Goal: Task Accomplishment & Management: Manage account settings

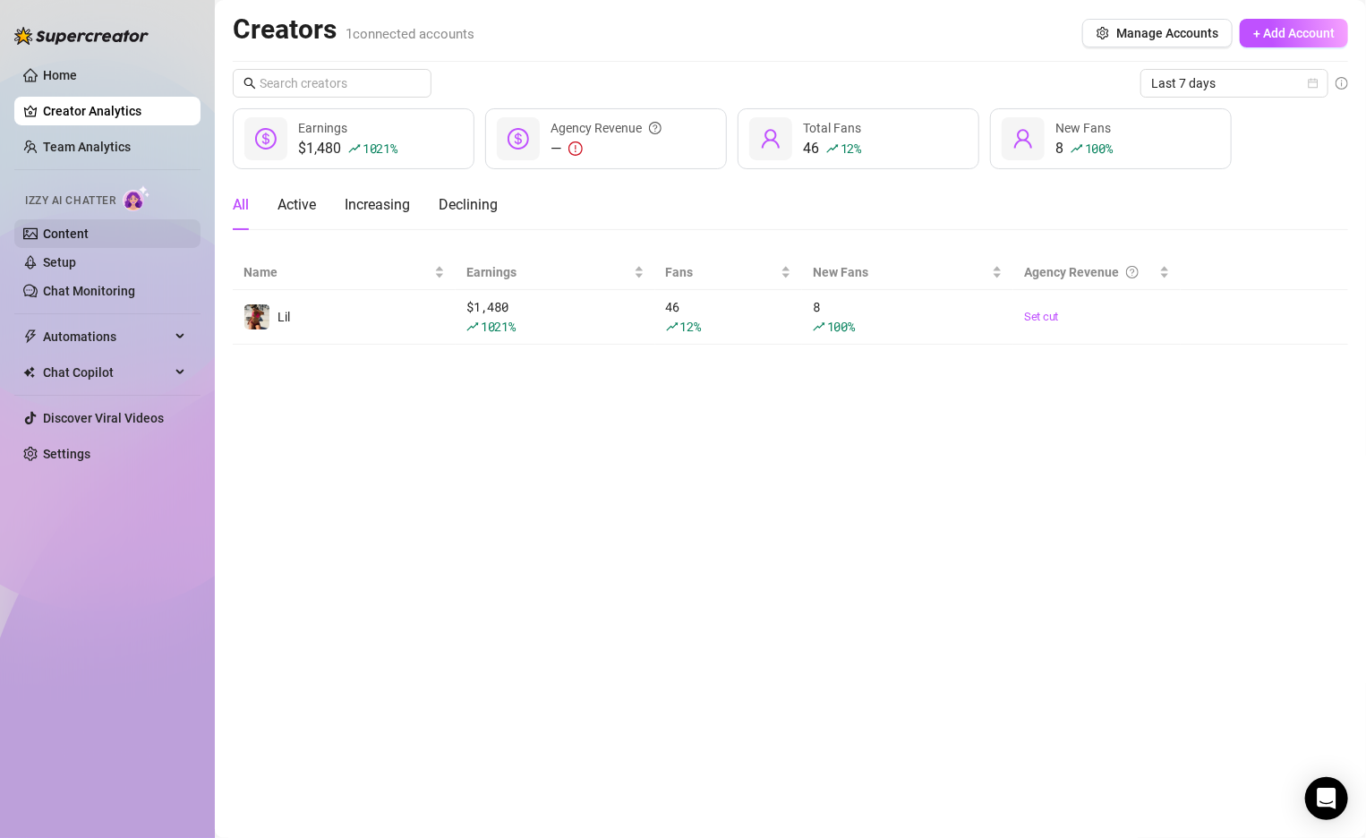
click at [75, 226] on link "Content" at bounding box center [66, 233] width 46 height 14
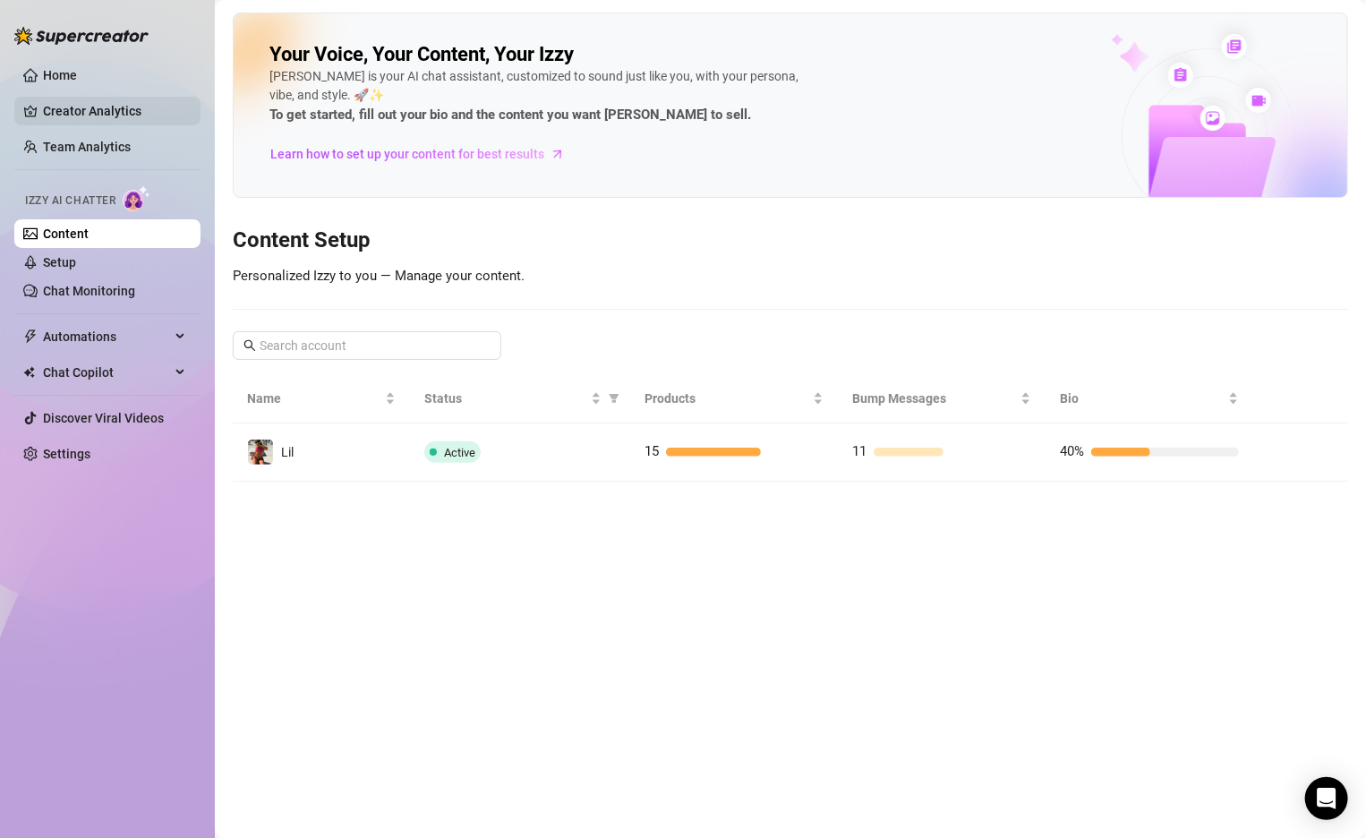
click at [81, 119] on link "Creator Analytics" at bounding box center [114, 111] width 143 height 29
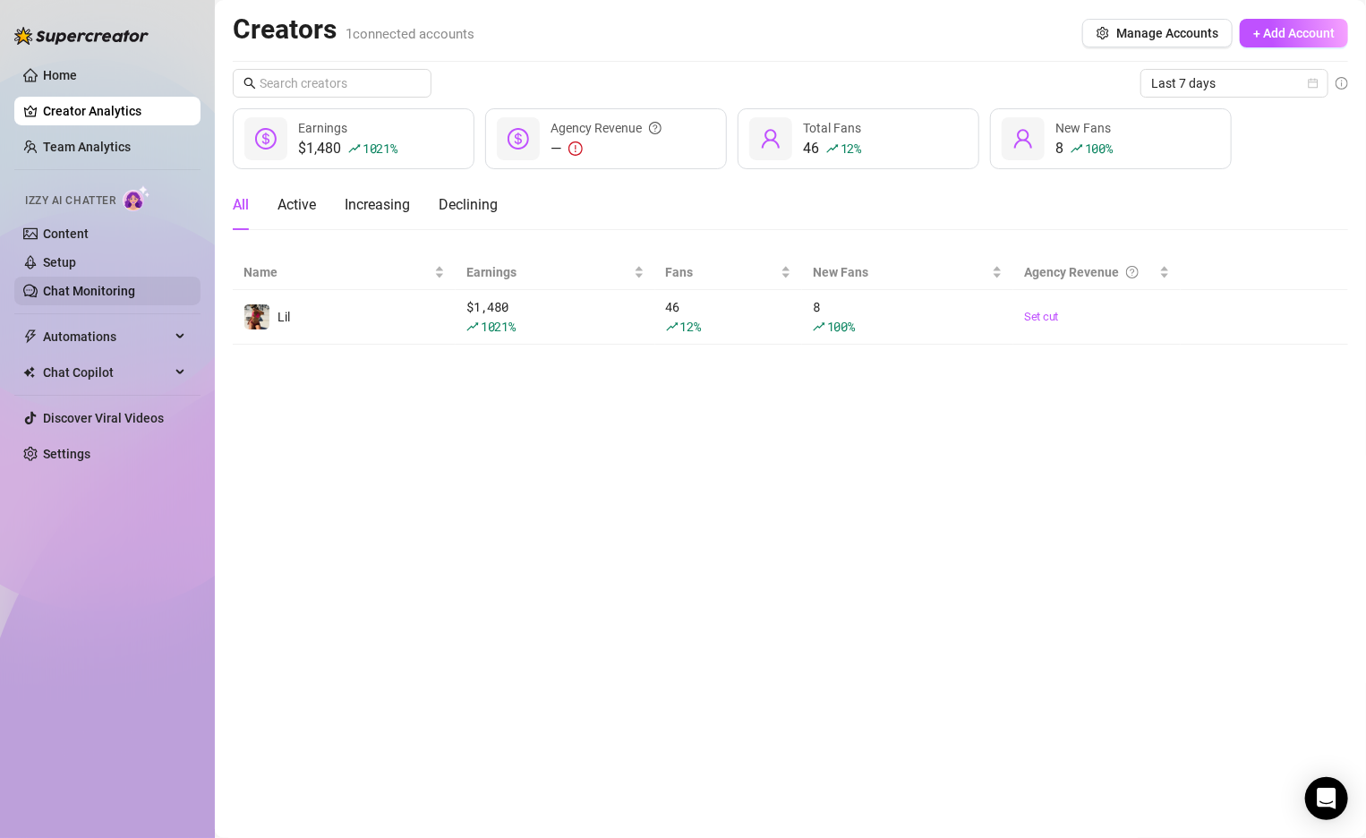
click at [109, 290] on link "Chat Monitoring" at bounding box center [89, 291] width 92 height 14
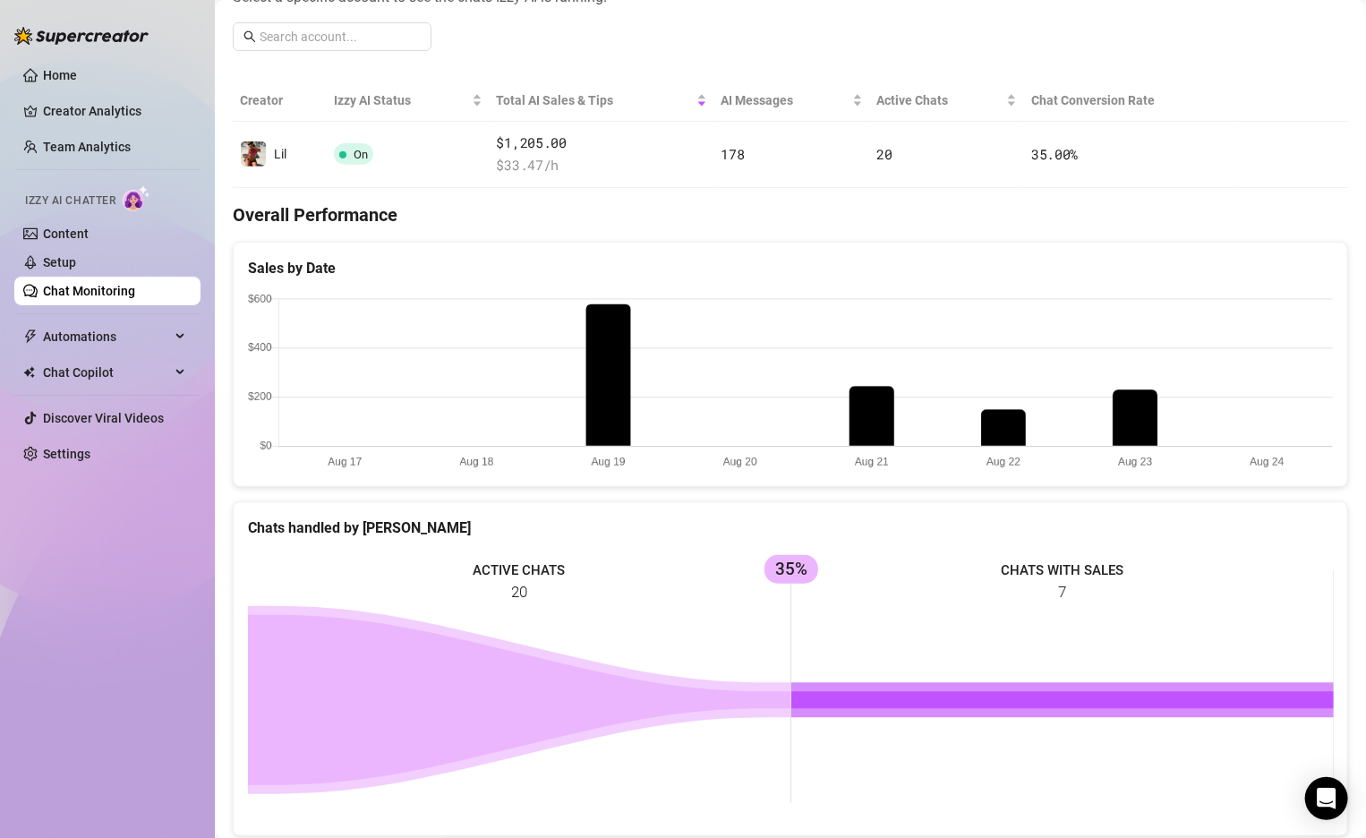
scroll to position [235, 0]
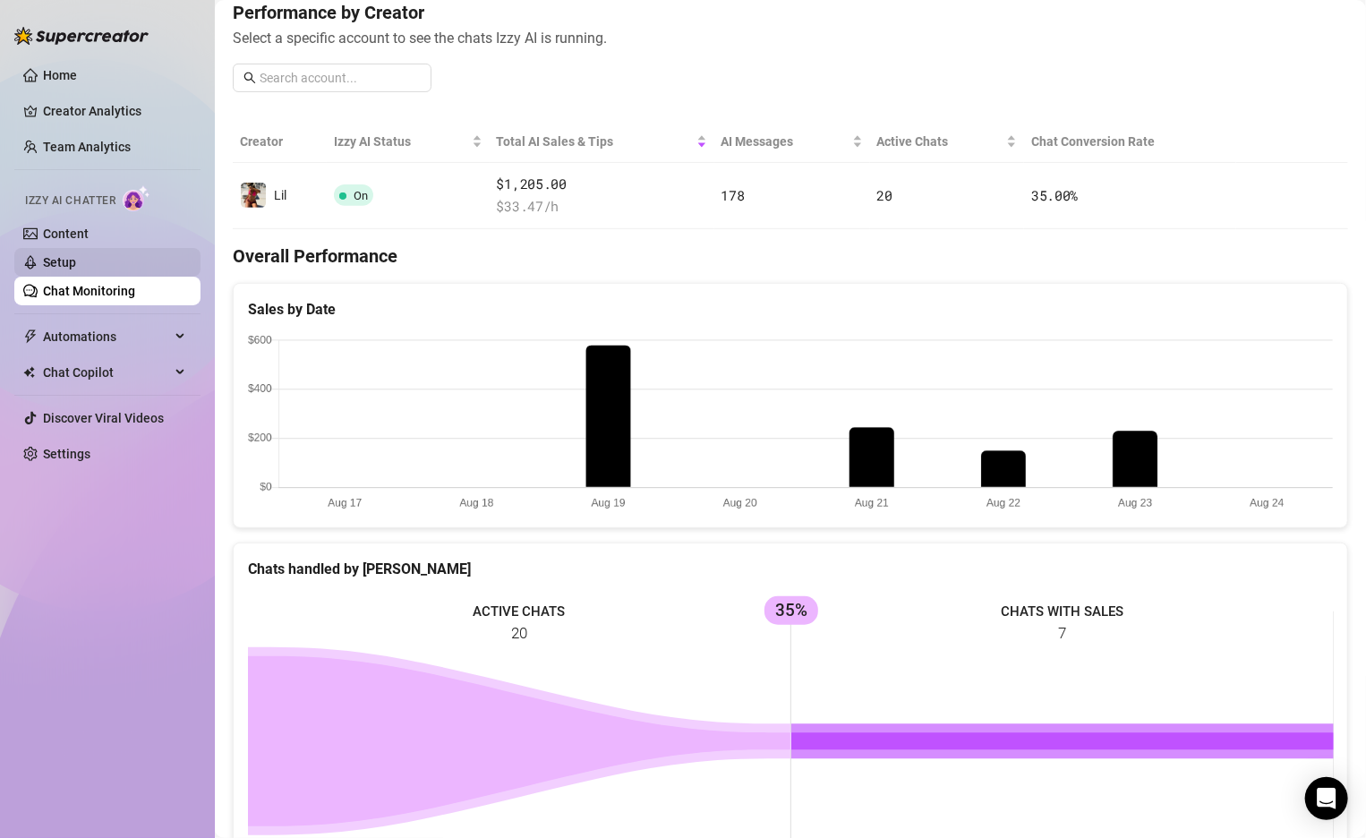
click at [76, 262] on link "Setup" at bounding box center [59, 262] width 33 height 14
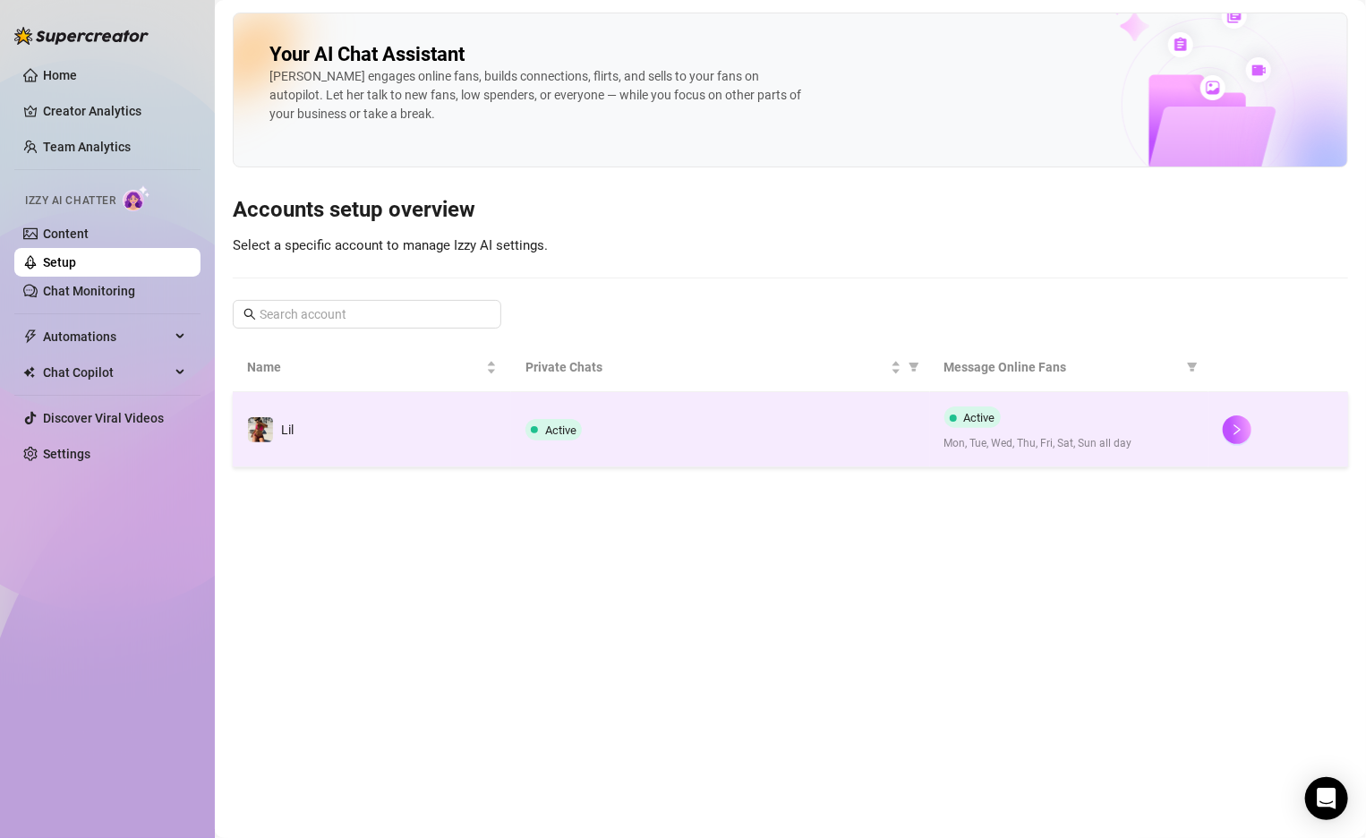
click at [265, 407] on td "Lil" at bounding box center [372, 429] width 278 height 75
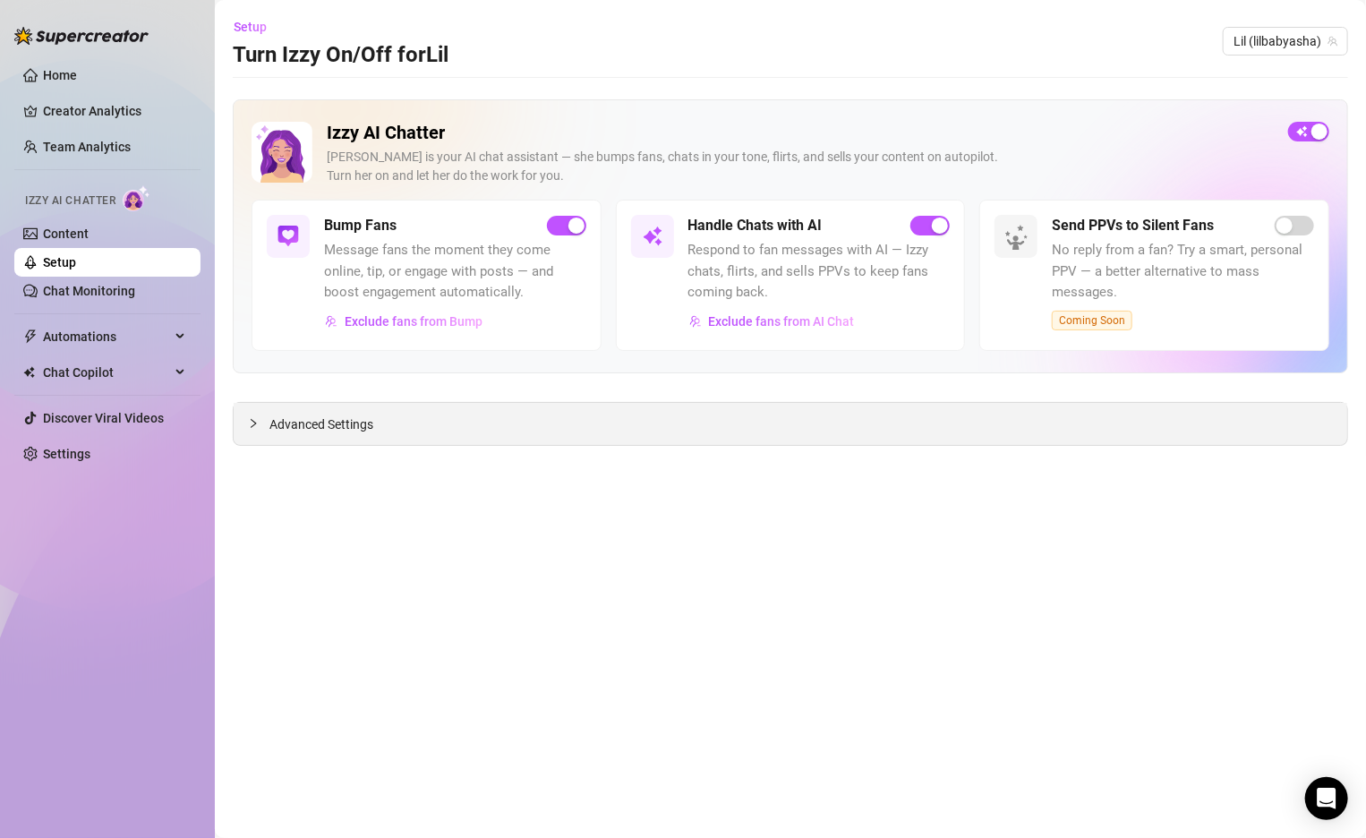
click at [282, 426] on span "Advanced Settings" at bounding box center [321, 424] width 104 height 20
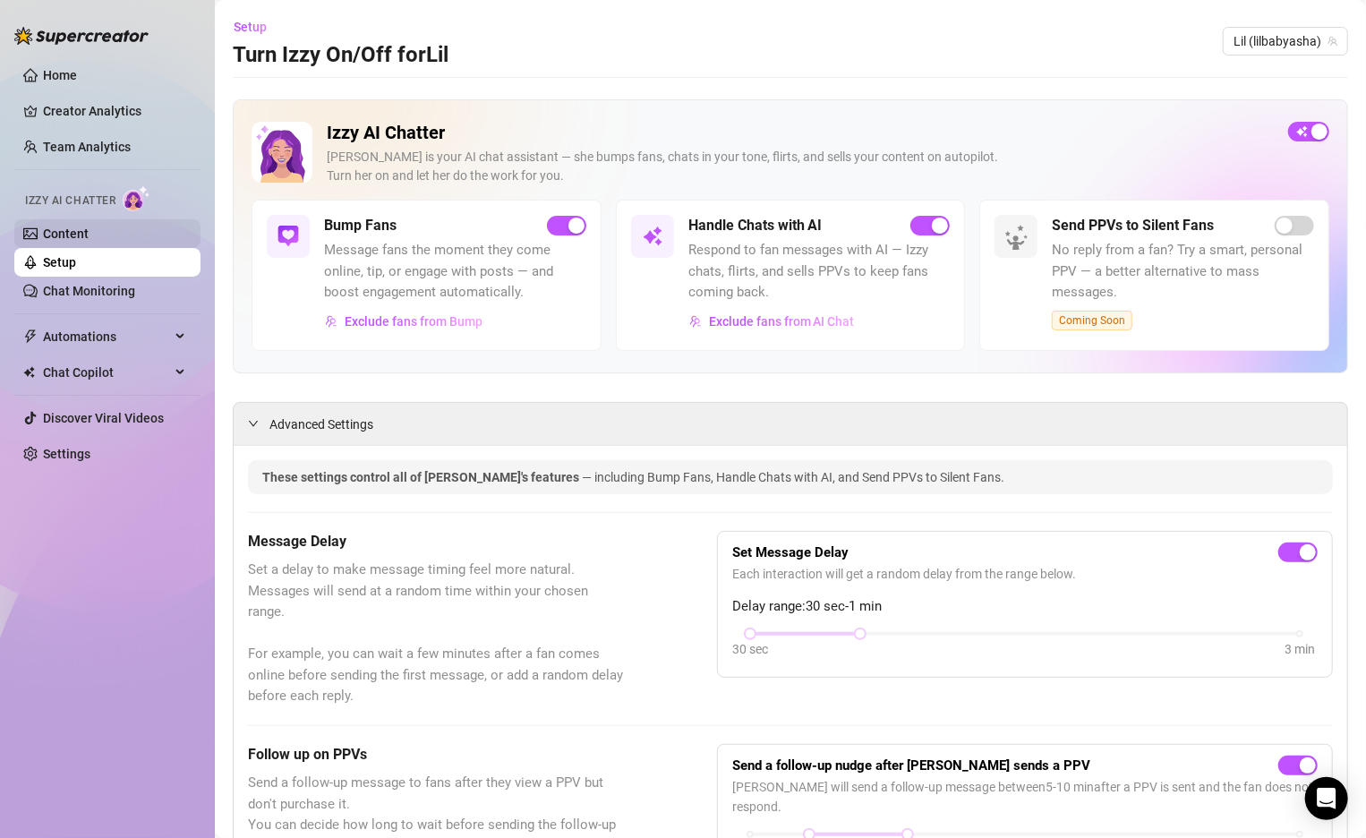
click at [89, 234] on link "Content" at bounding box center [66, 233] width 46 height 14
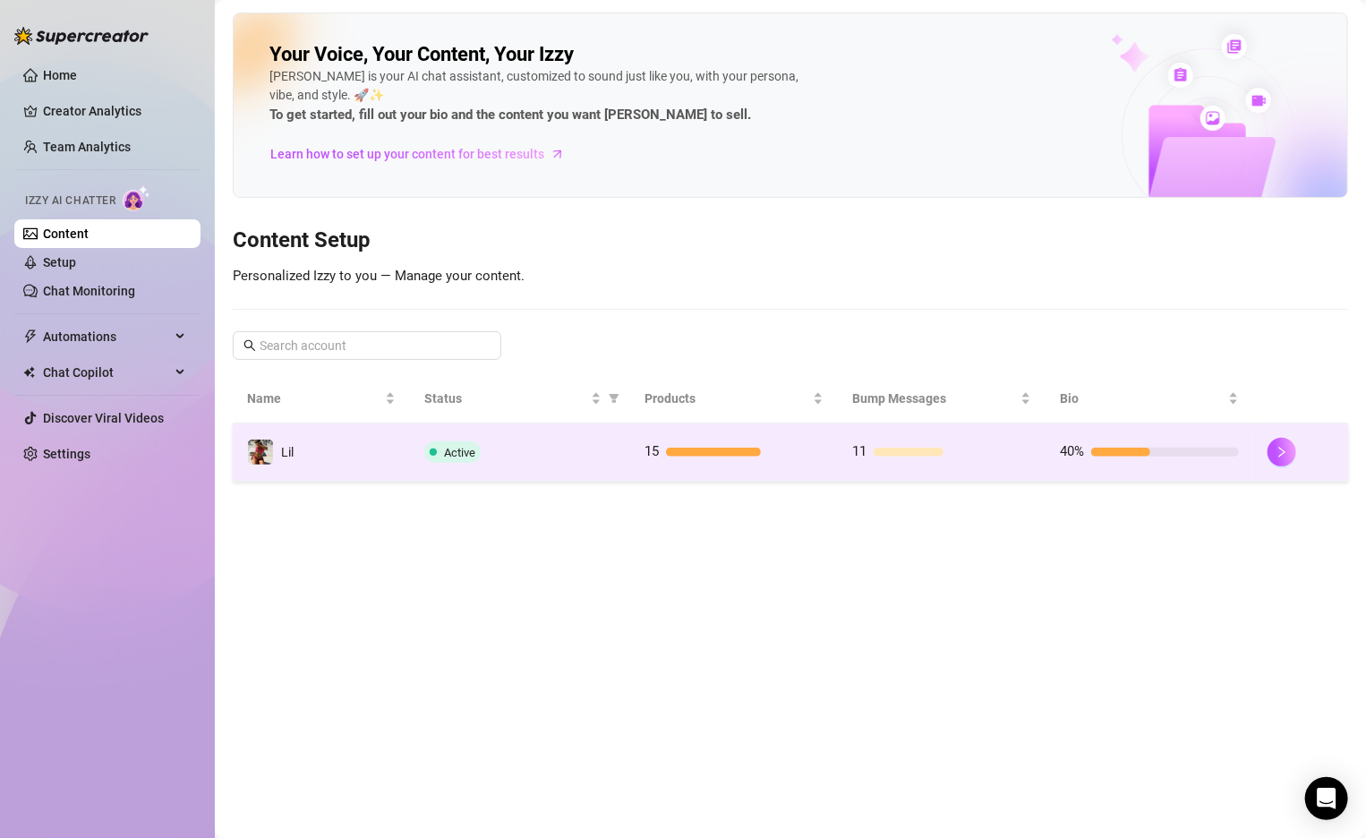
click at [279, 443] on div "Lil" at bounding box center [270, 452] width 47 height 27
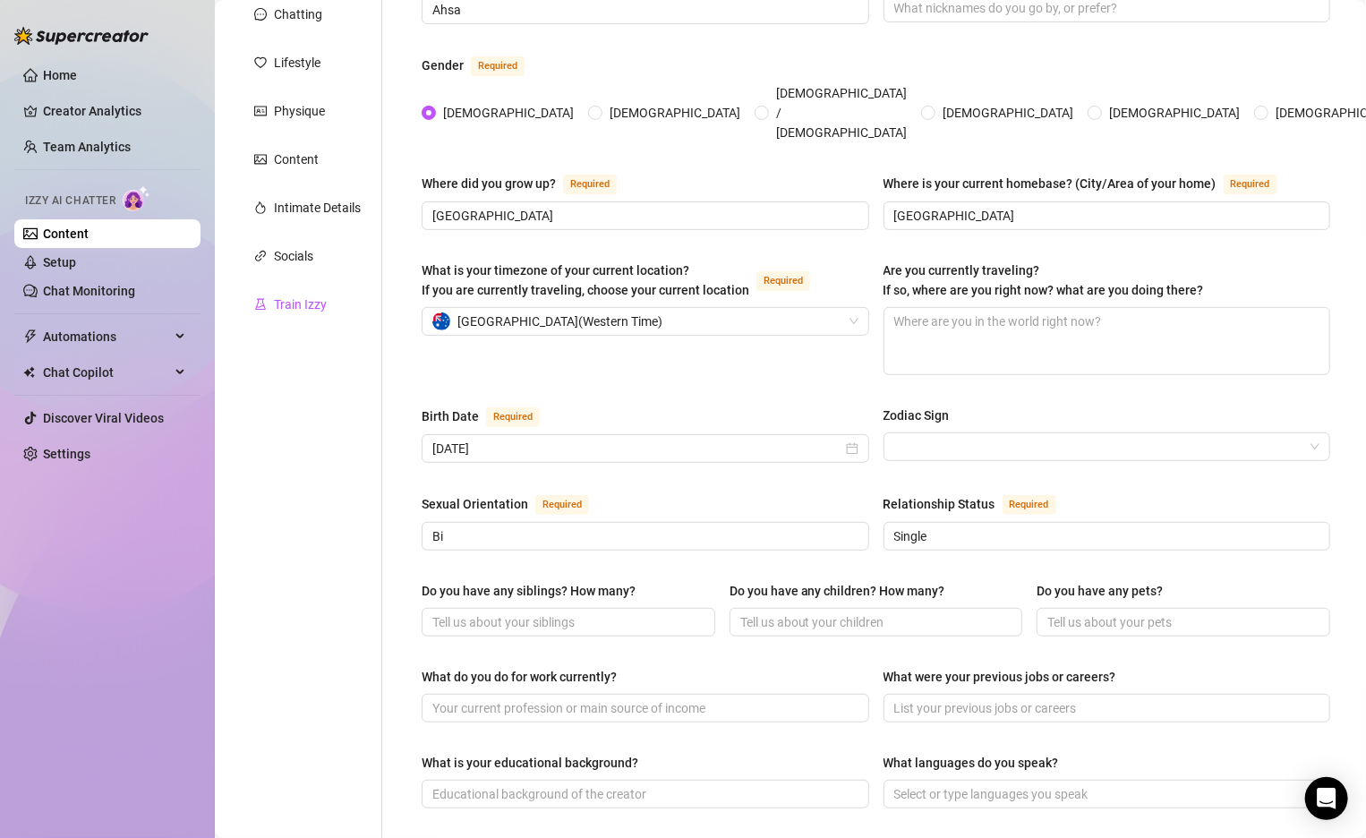
click at [311, 295] on div "Train Izzy" at bounding box center [300, 305] width 53 height 20
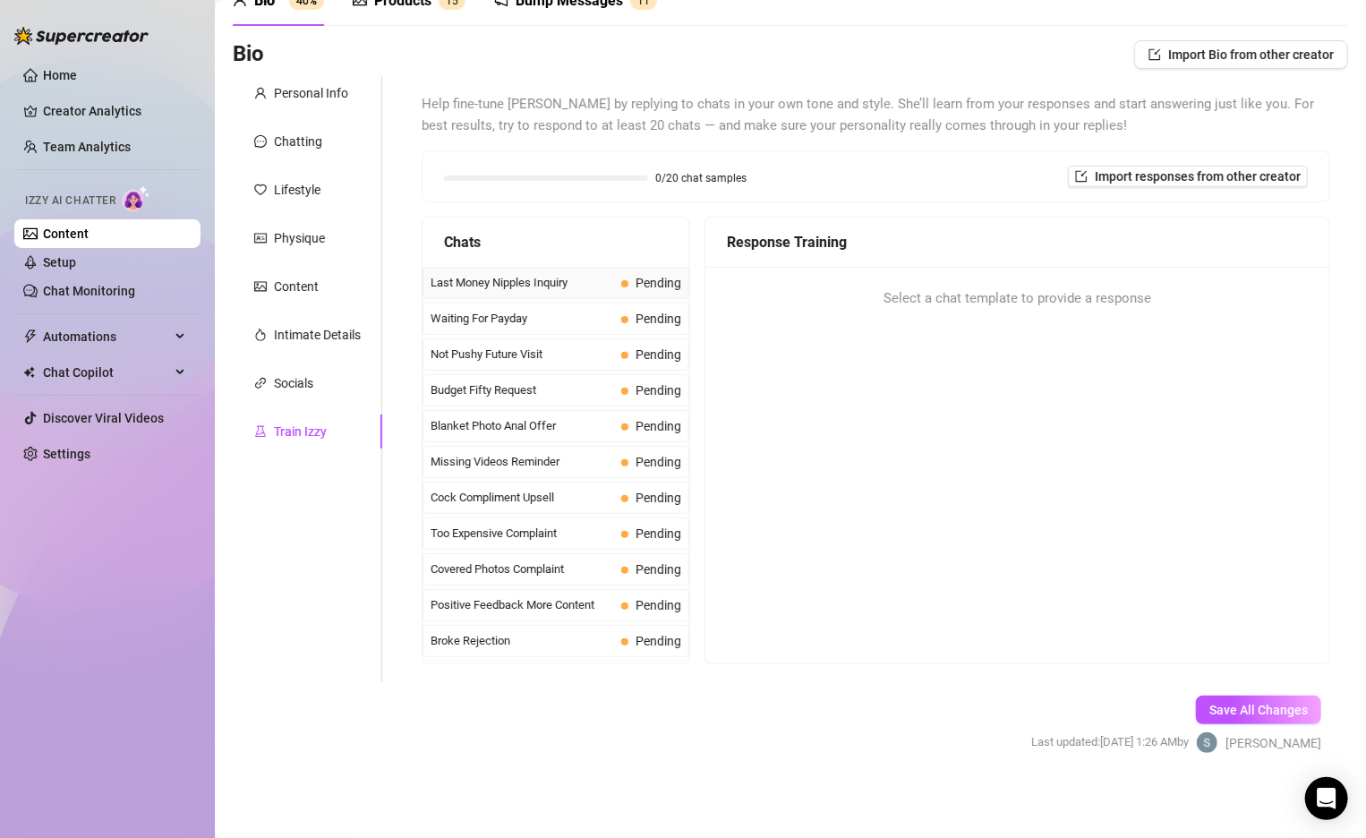
click at [514, 293] on div "Last Money Nipples Inquiry Pending" at bounding box center [556, 283] width 267 height 32
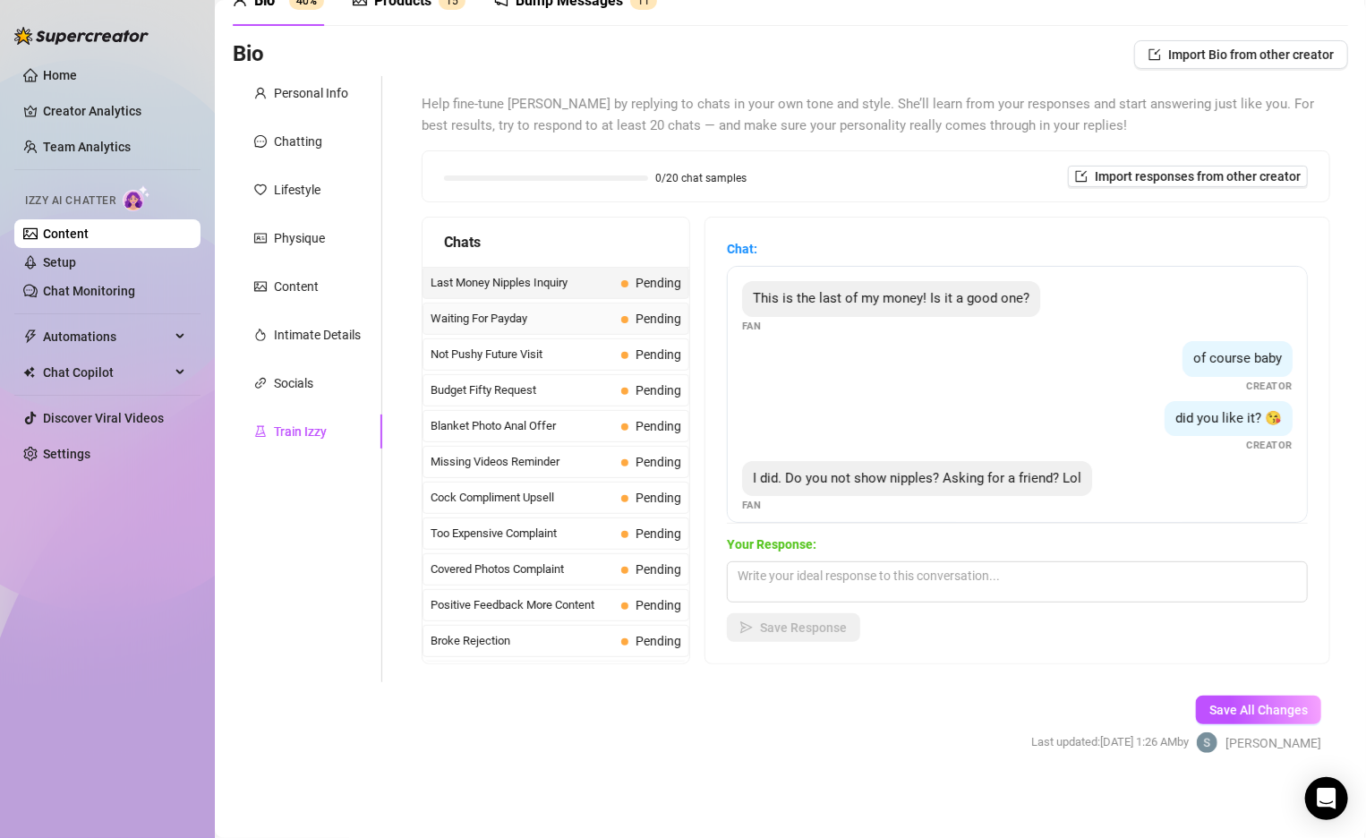
click at [546, 305] on div "Waiting For Payday Pending" at bounding box center [556, 319] width 267 height 32
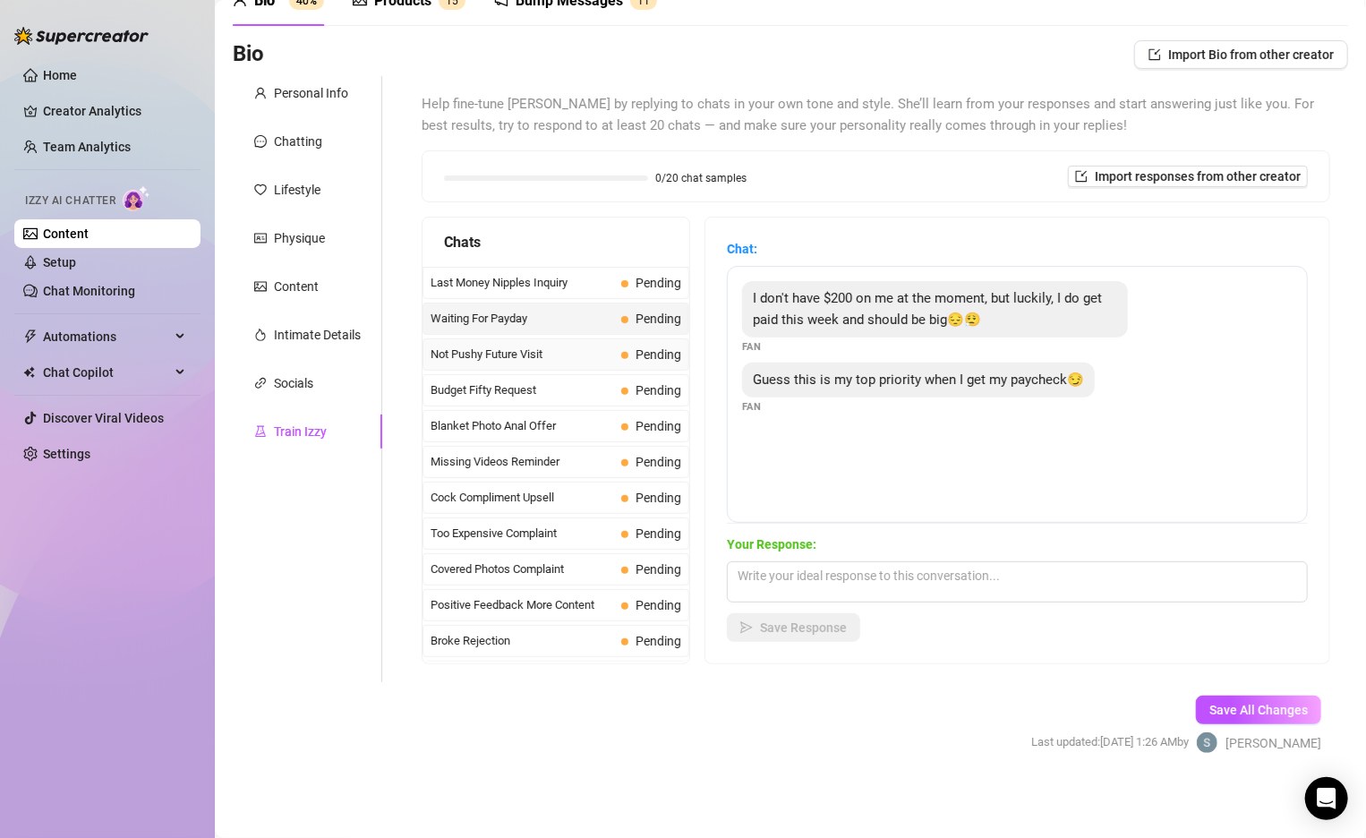
click at [555, 346] on span "Not Pushy Future Visit" at bounding box center [523, 355] width 184 height 18
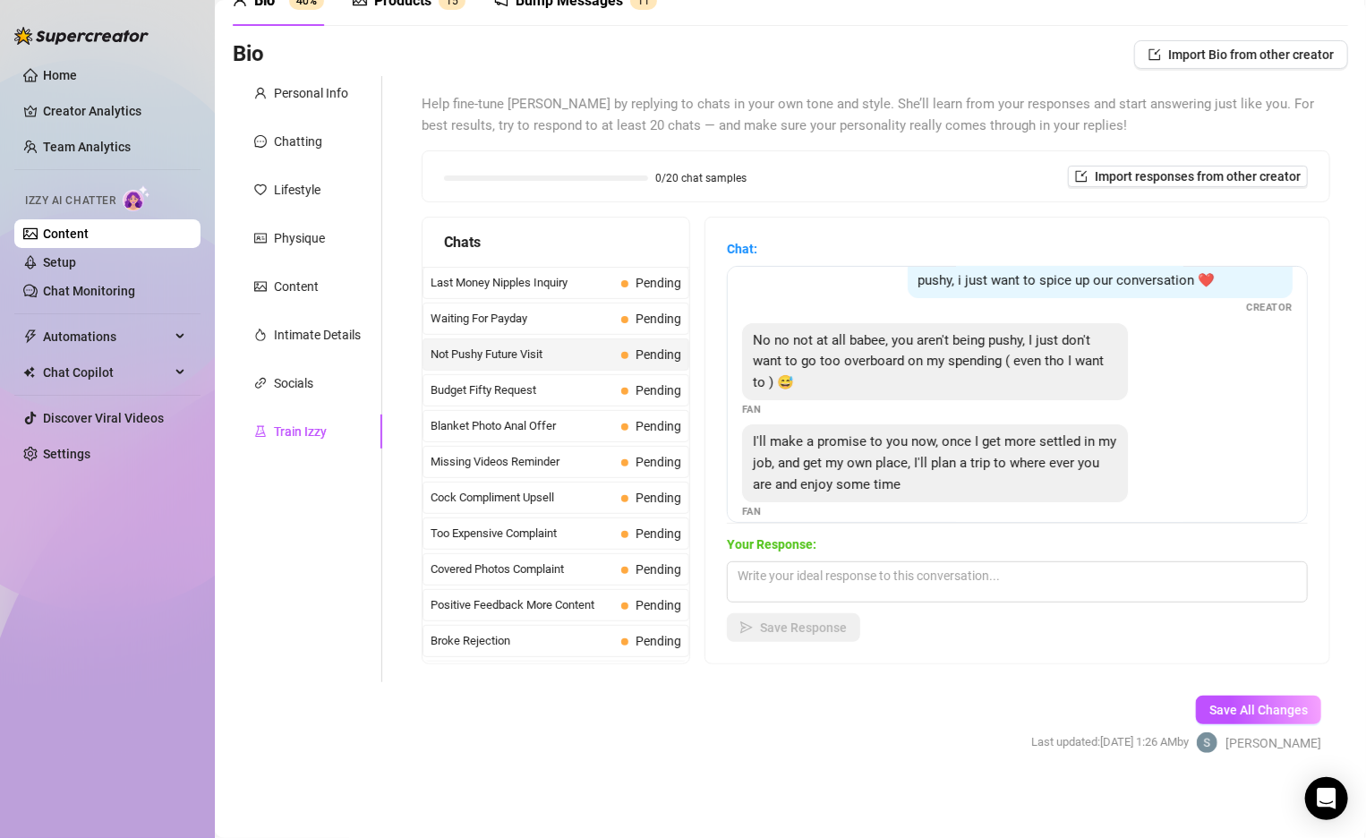
scroll to position [56, 0]
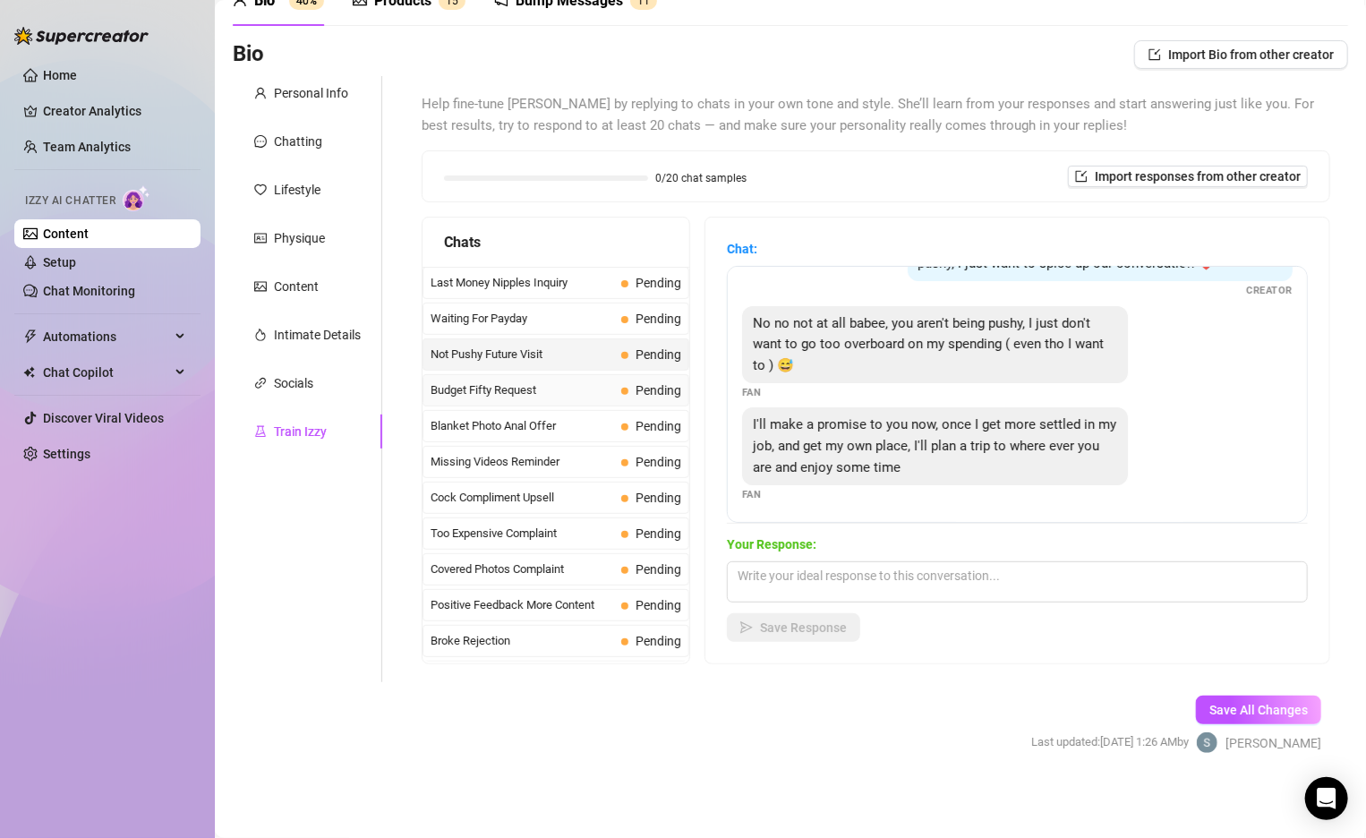
click at [489, 381] on span "Budget Fifty Request" at bounding box center [523, 390] width 184 height 18
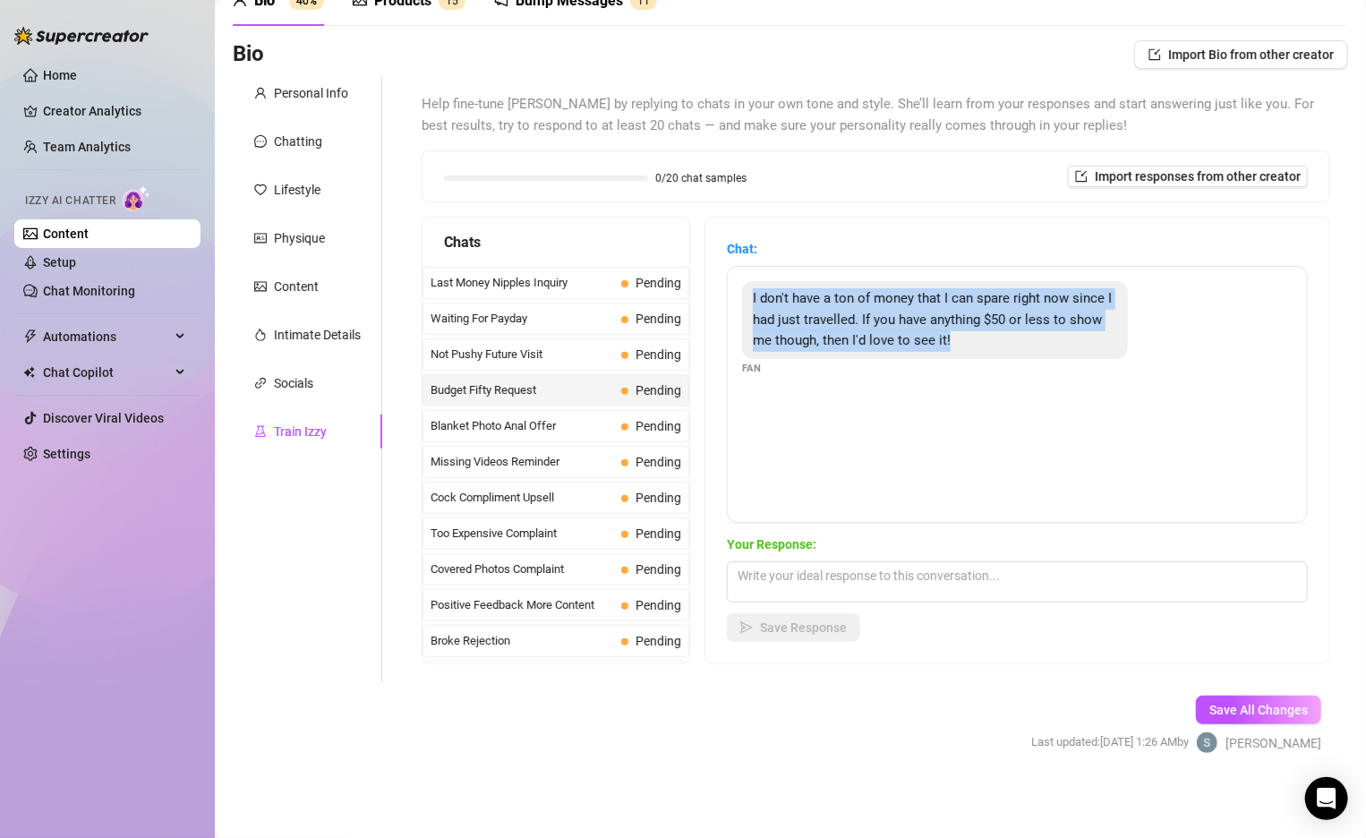
drag, startPoint x: 978, startPoint y: 353, endPoint x: 718, endPoint y: 298, distance: 265.3
click at [718, 298] on div "Chat: I don't have a ton of money that I can spare right now since I had just t…" at bounding box center [1017, 441] width 624 height 446
copy span "I don't have a ton of money that I can spare right now since I had just travell…"
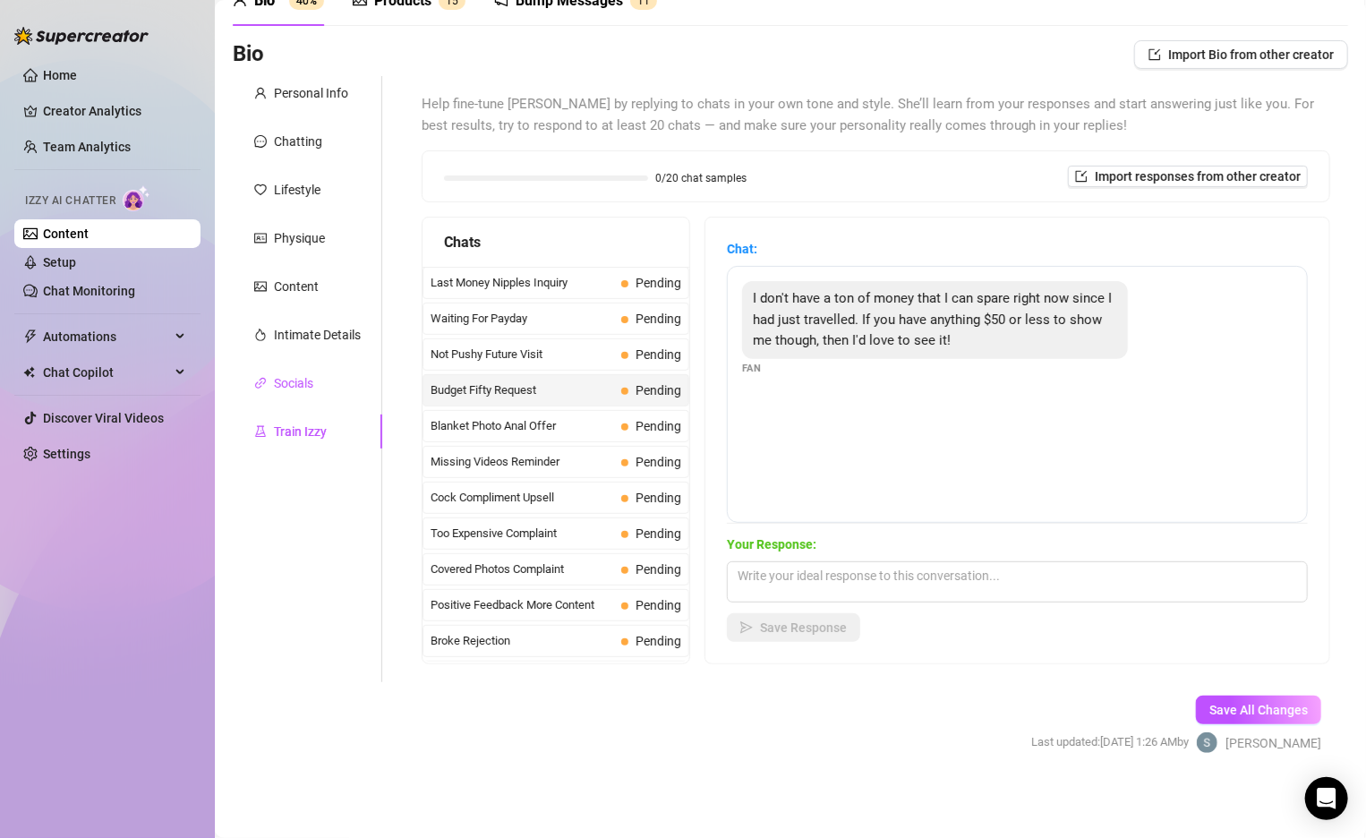
click at [280, 380] on div "Socials" at bounding box center [293, 383] width 39 height 20
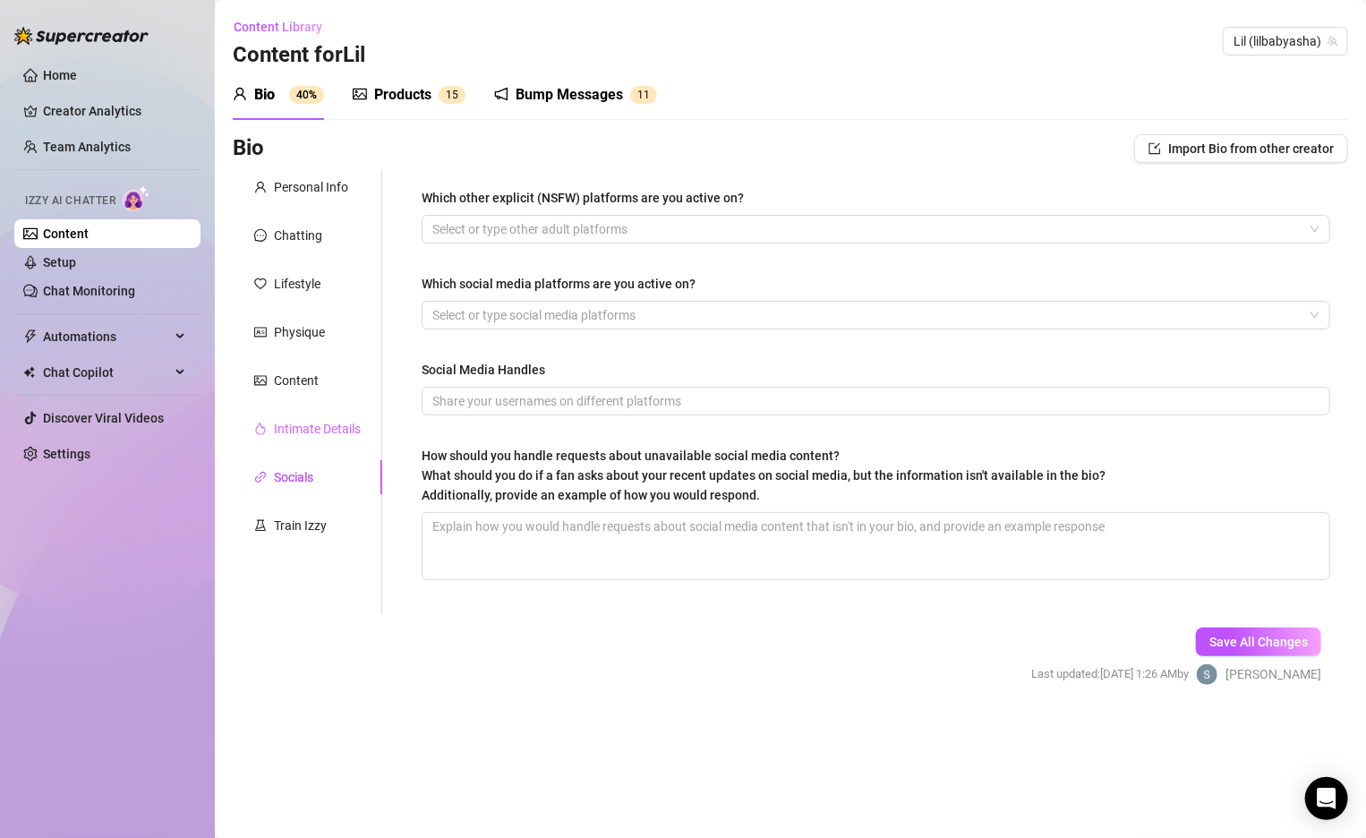
click at [313, 438] on div "Intimate Details" at bounding box center [307, 429] width 149 height 34
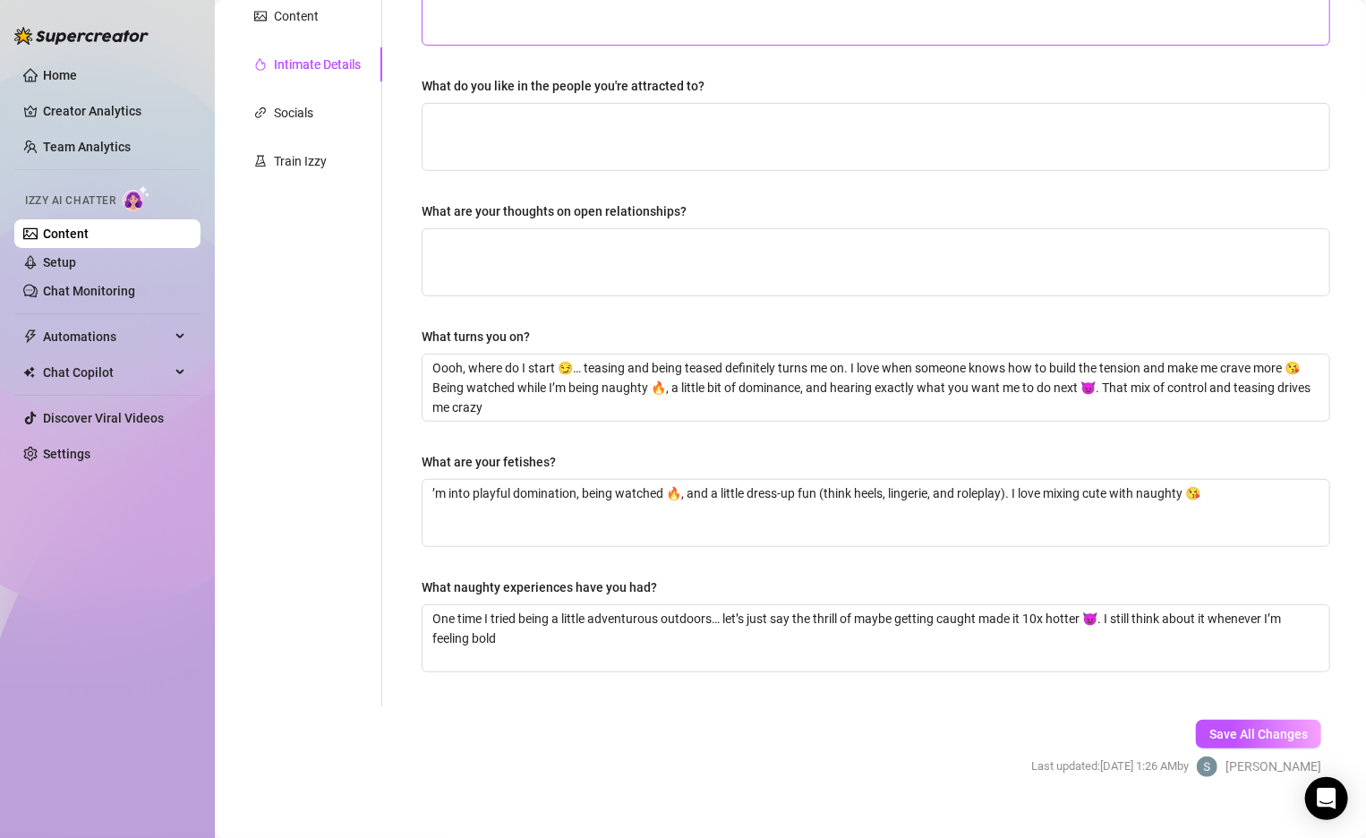
scroll to position [384, 0]
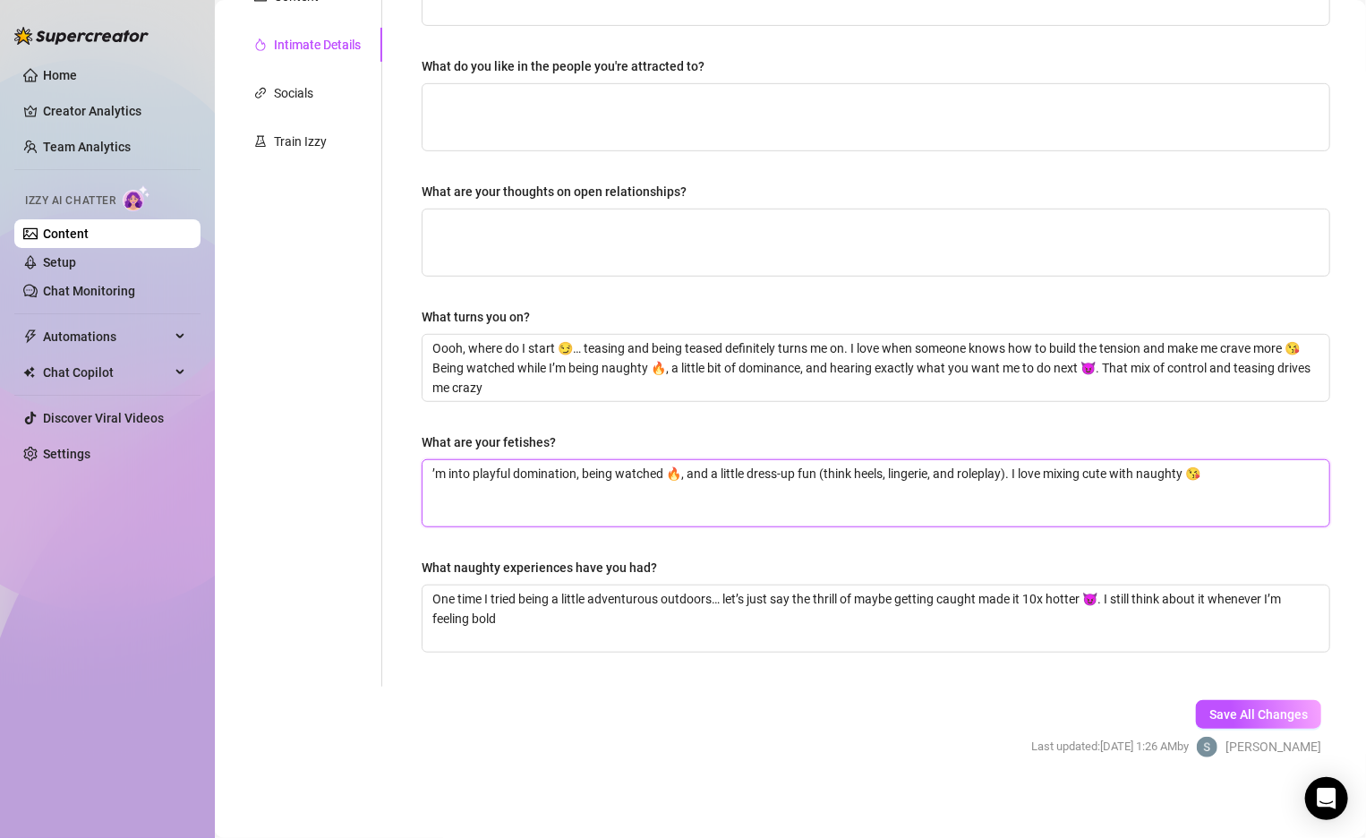
click at [441, 468] on textarea "’m into playful domination, being watched 🔥, and a little dress-up fun (think h…" at bounding box center [876, 493] width 907 height 66
click at [431, 474] on textarea "’m into playful domination, being watched 🔥, and a little dress-up fun (think h…" at bounding box center [876, 493] width 907 height 66
type textarea "i’m into playful domination, being watched 🔥, and a little dress-up fun (think …"
type textarea "im into playful domination, being watched 🔥, and a little dress-up fun (think h…"
click at [499, 620] on textarea "One time I tried being a little adventurous outdoors… let’s just say the thrill…" at bounding box center [876, 618] width 907 height 66
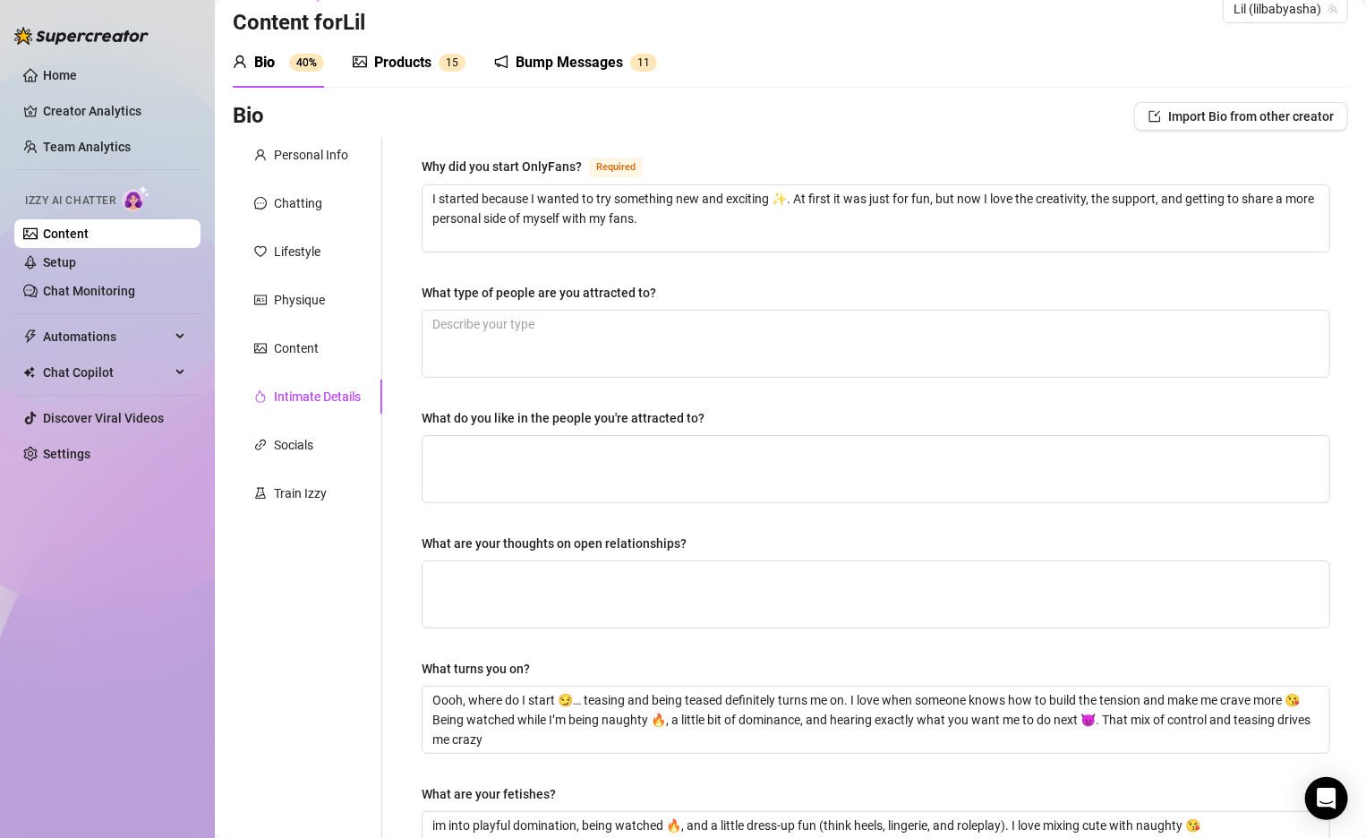
scroll to position [0, 0]
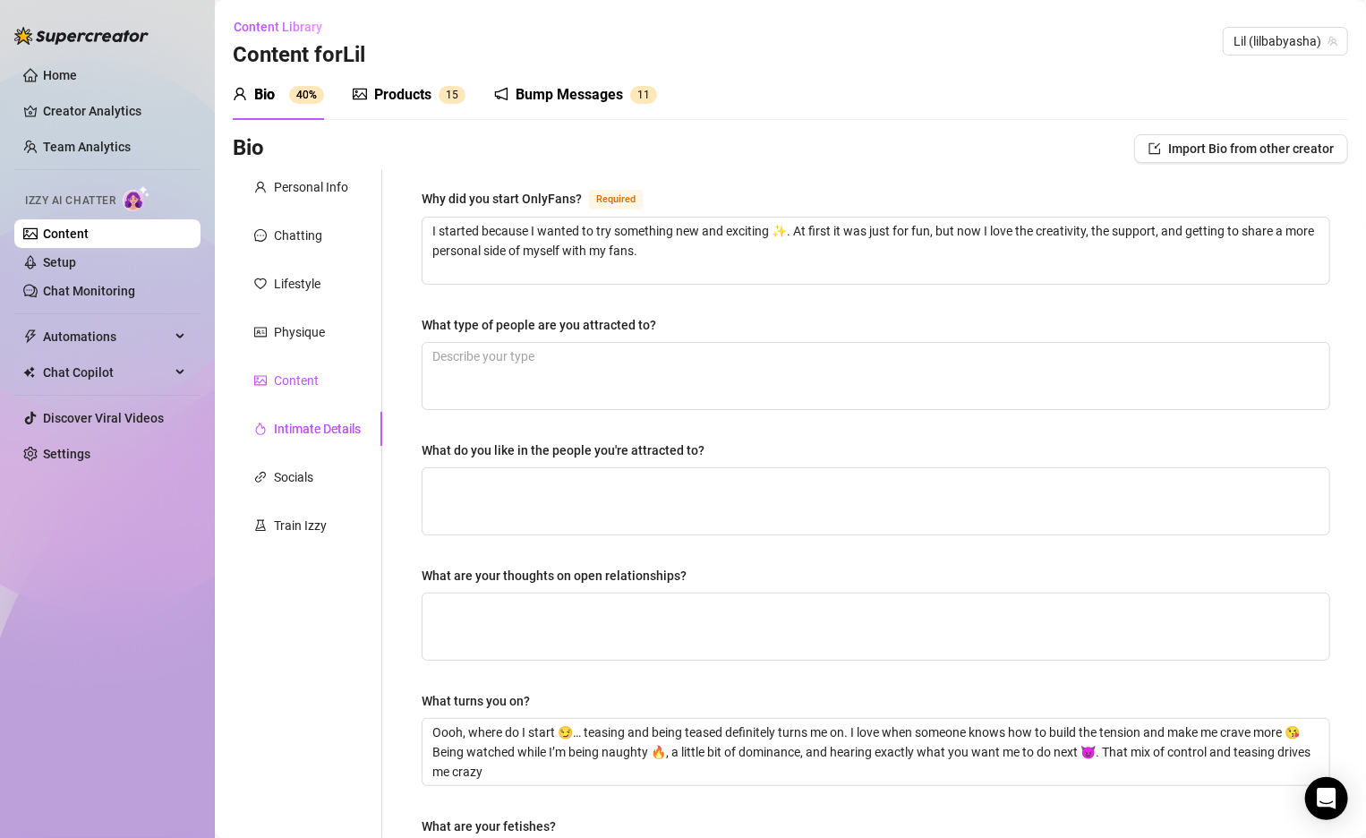
click at [302, 384] on div "Content" at bounding box center [296, 381] width 45 height 20
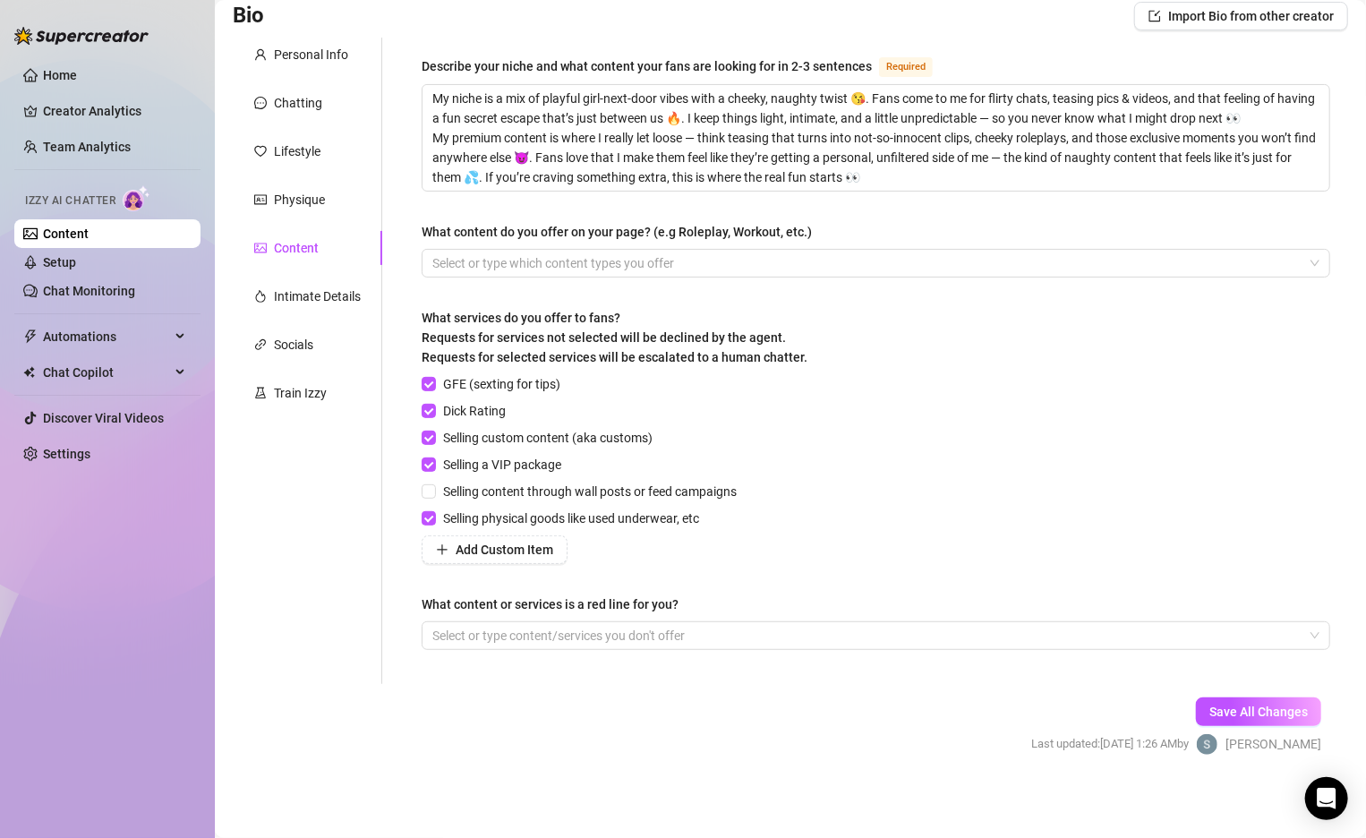
scroll to position [133, 0]
click at [429, 464] on input "Selling a VIP package" at bounding box center [428, 463] width 13 height 13
checkbox input "false"
click at [433, 483] on input "Selling content through wall posts or feed campaigns" at bounding box center [428, 489] width 13 height 13
checkbox input "true"
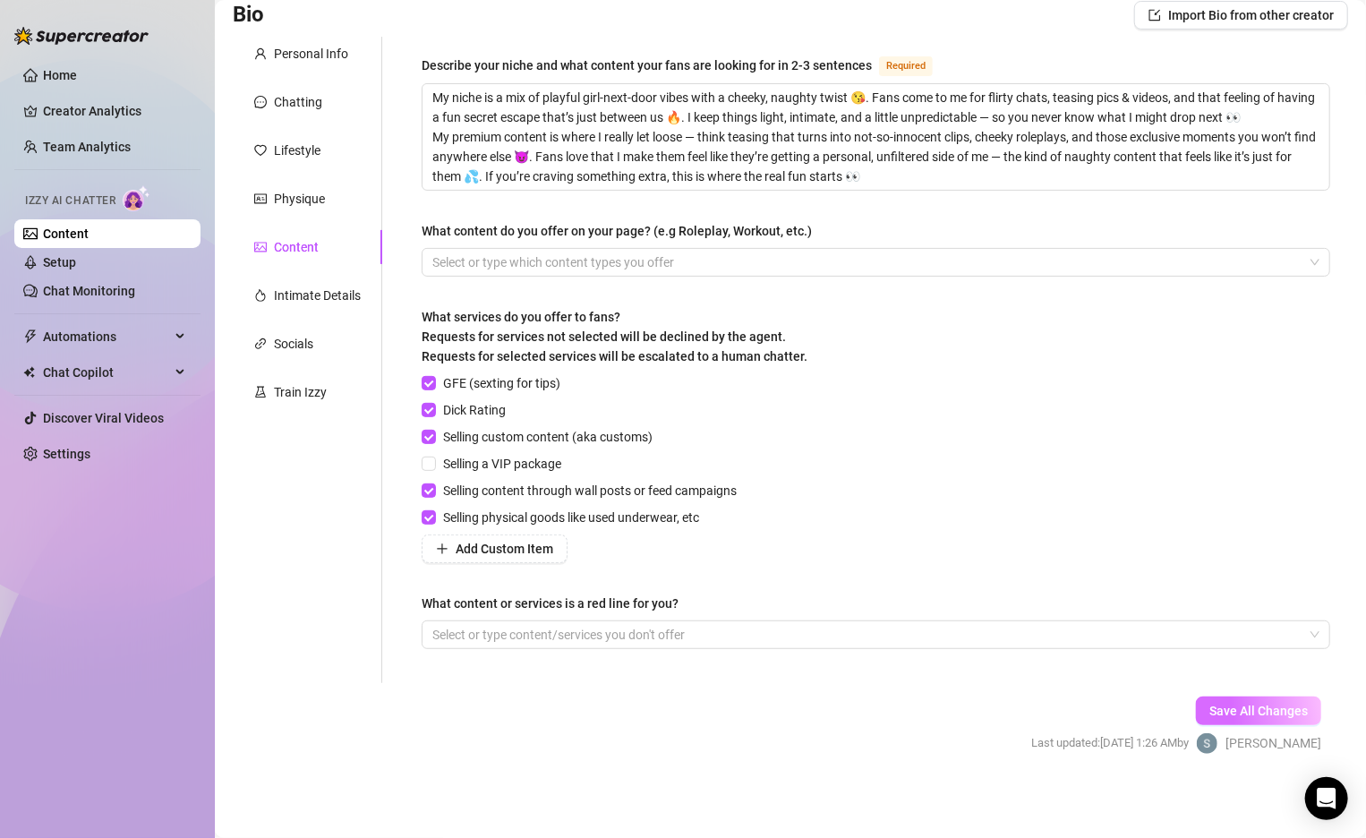
click at [1243, 706] on span "Save All Changes" at bounding box center [1258, 711] width 98 height 14
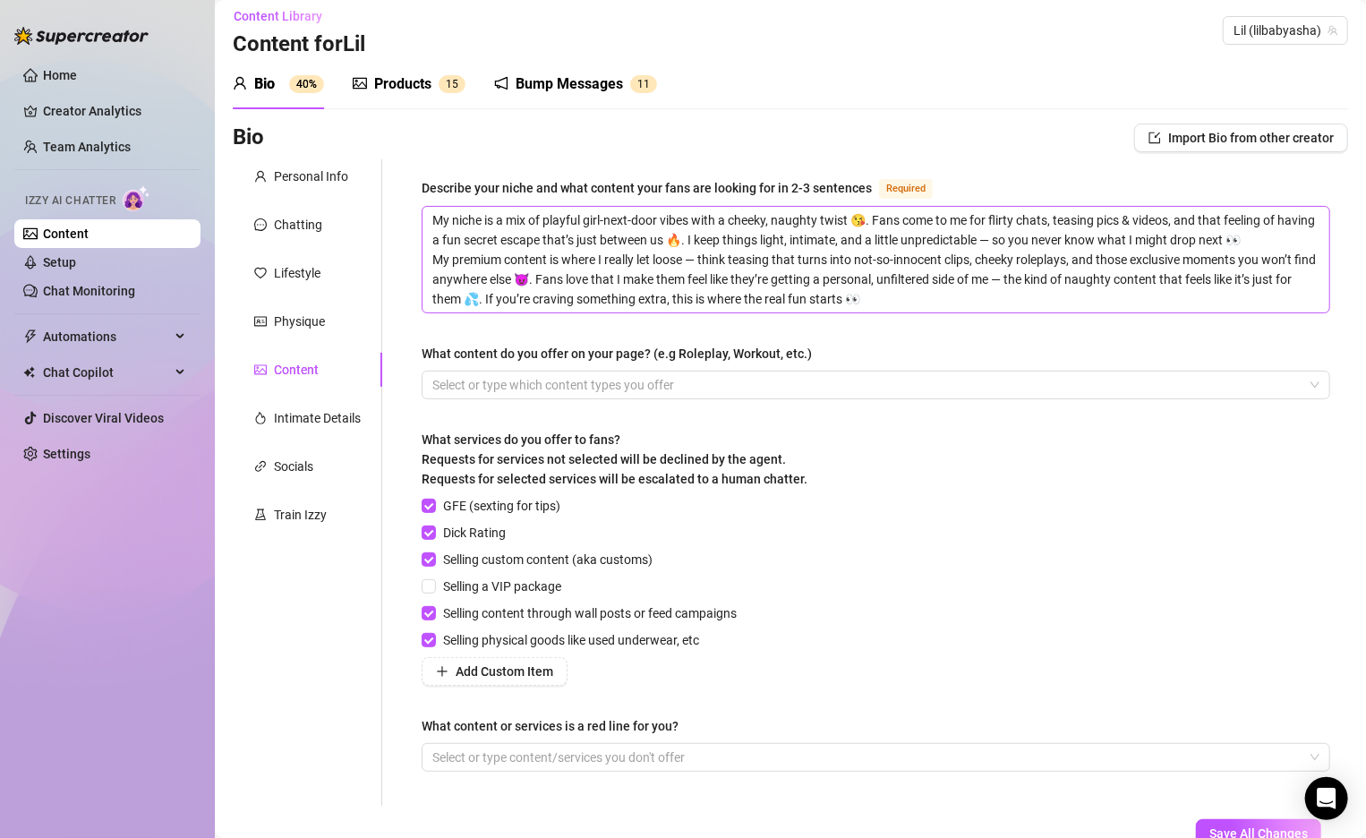
scroll to position [0, 0]
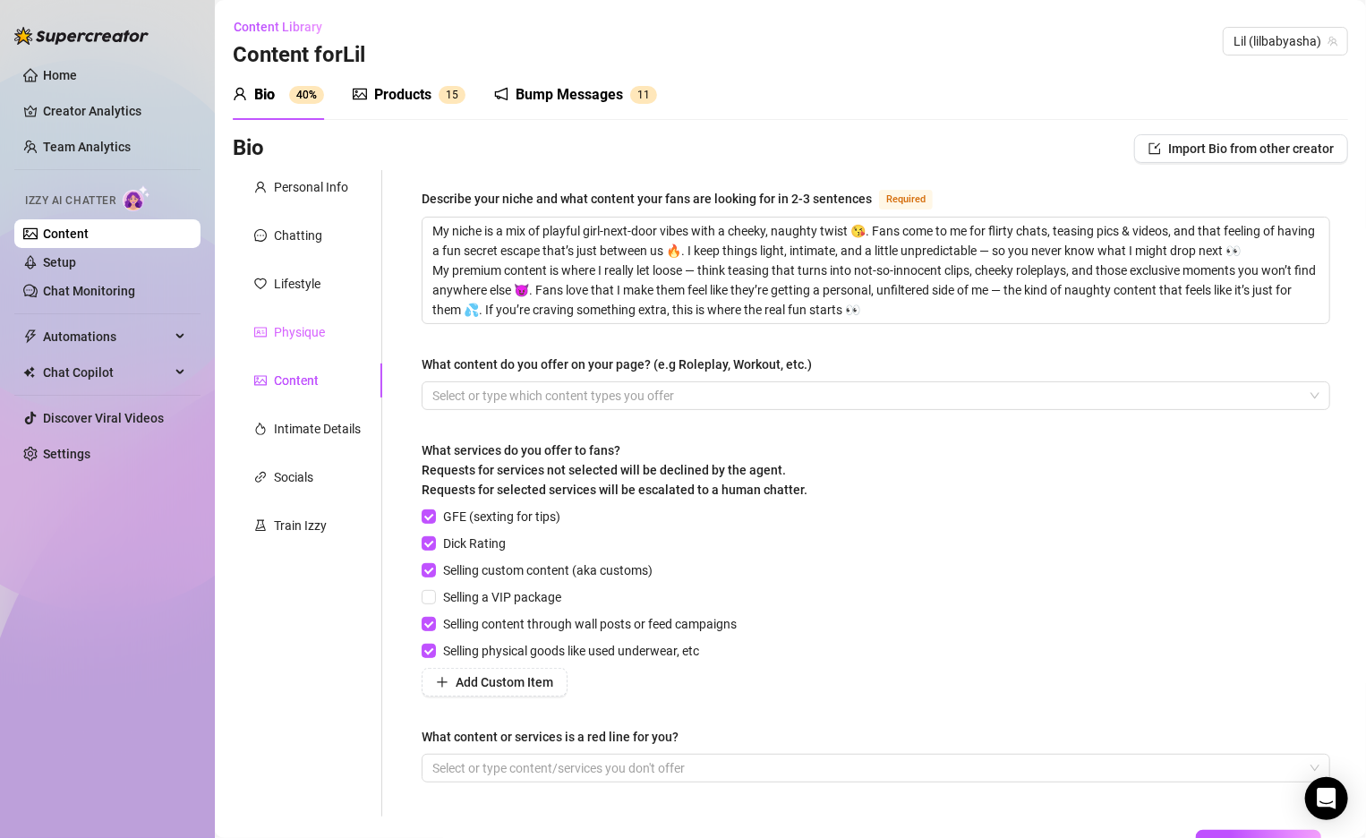
click at [333, 319] on div "Physique" at bounding box center [307, 332] width 149 height 34
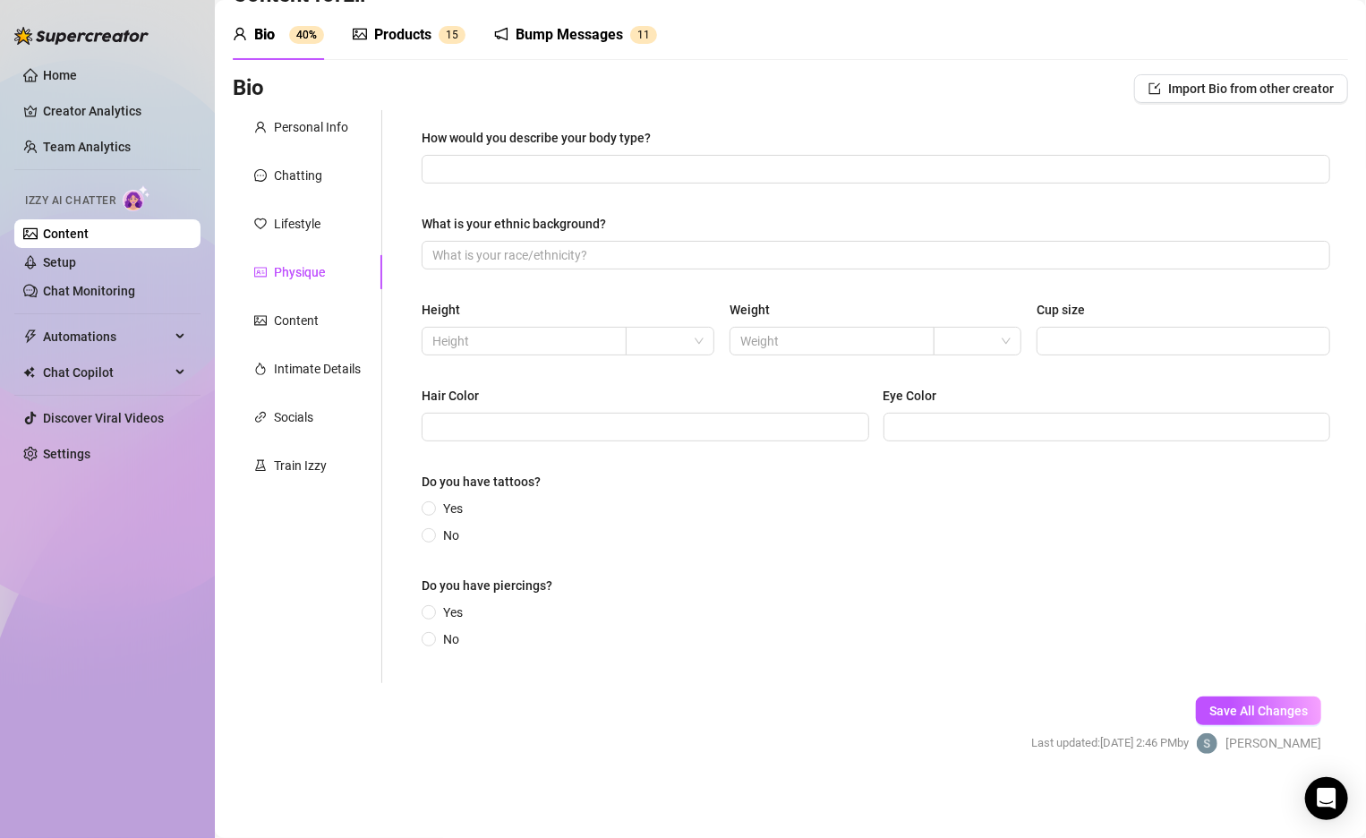
scroll to position [53, 0]
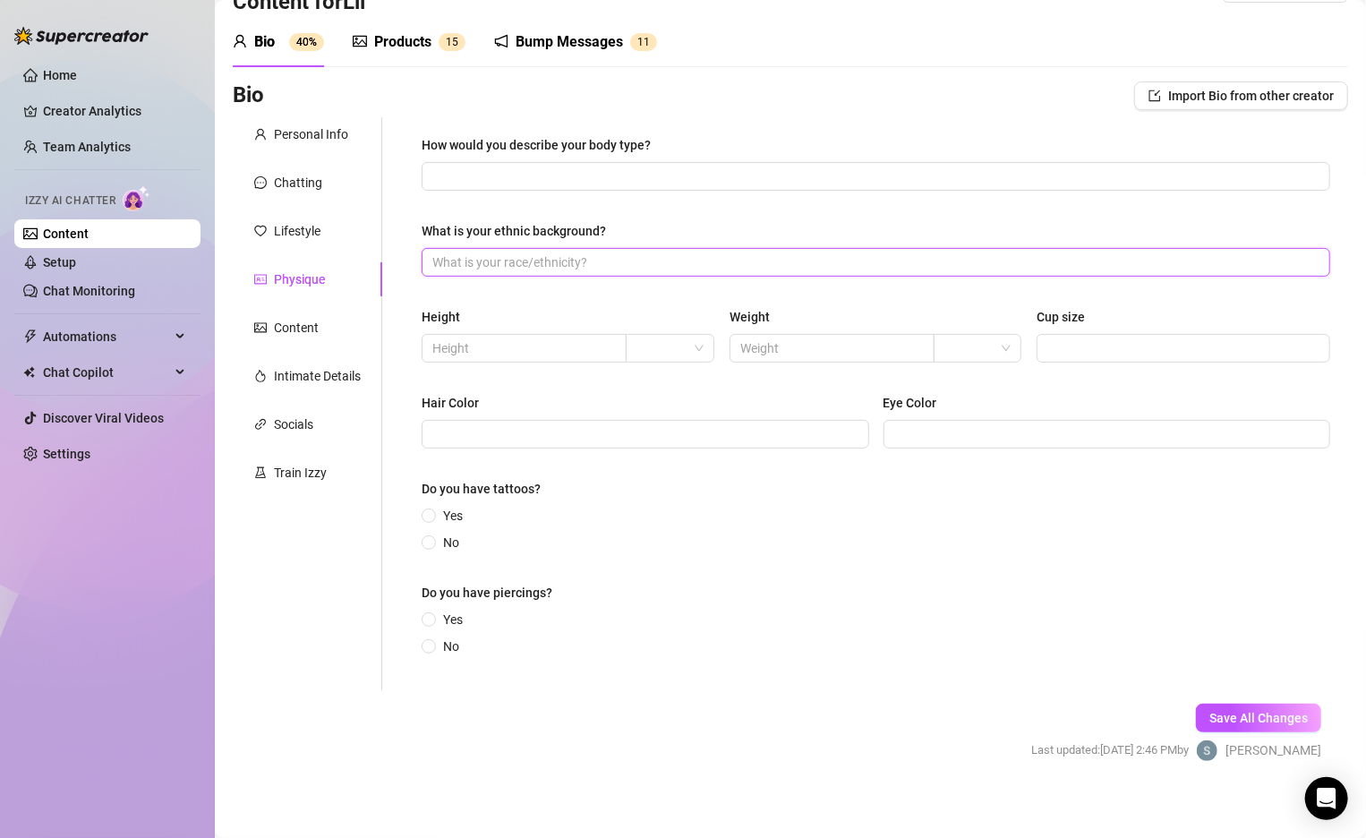
click at [540, 257] on input "What is your ethnic background?" at bounding box center [874, 262] width 884 height 20
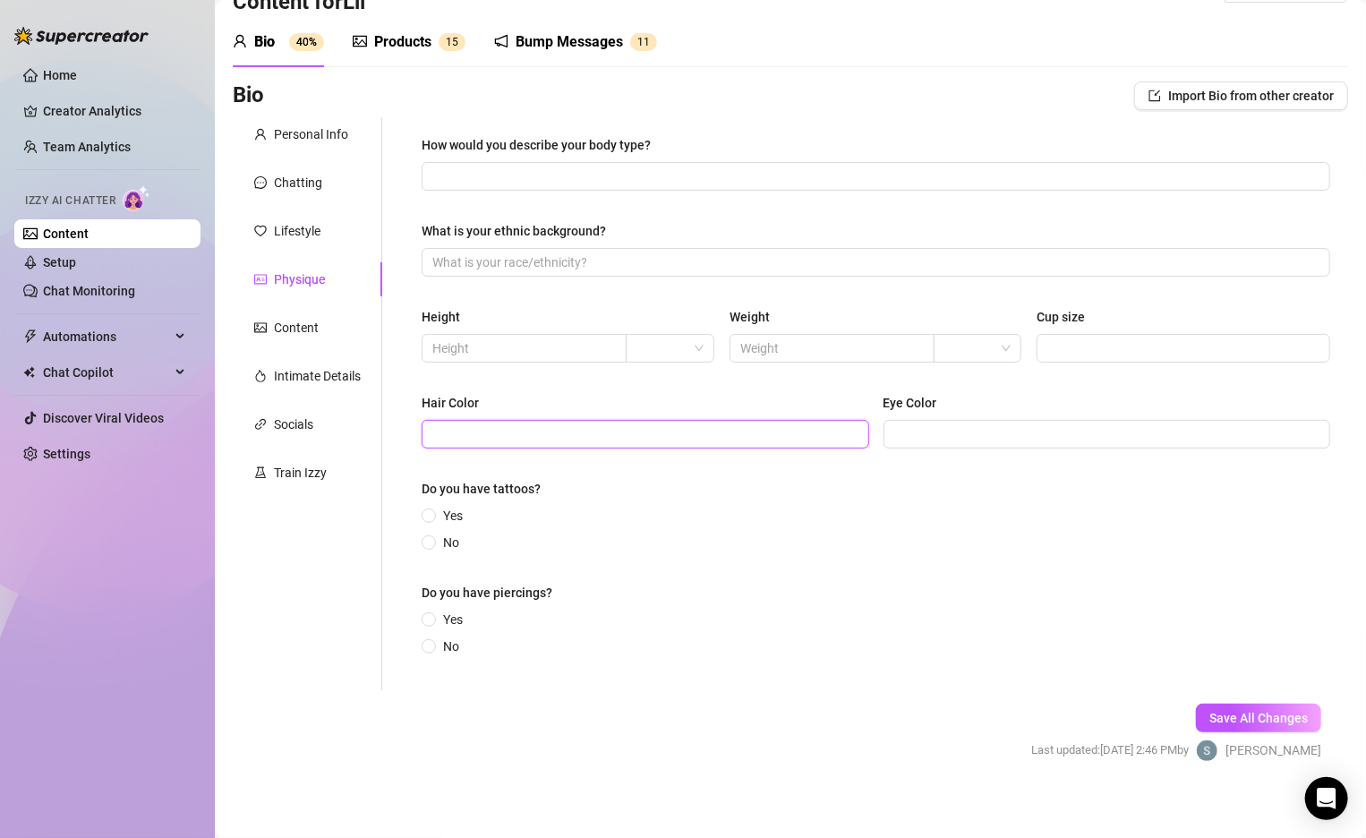
click at [576, 434] on input "Hair Color" at bounding box center [643, 434] width 423 height 20
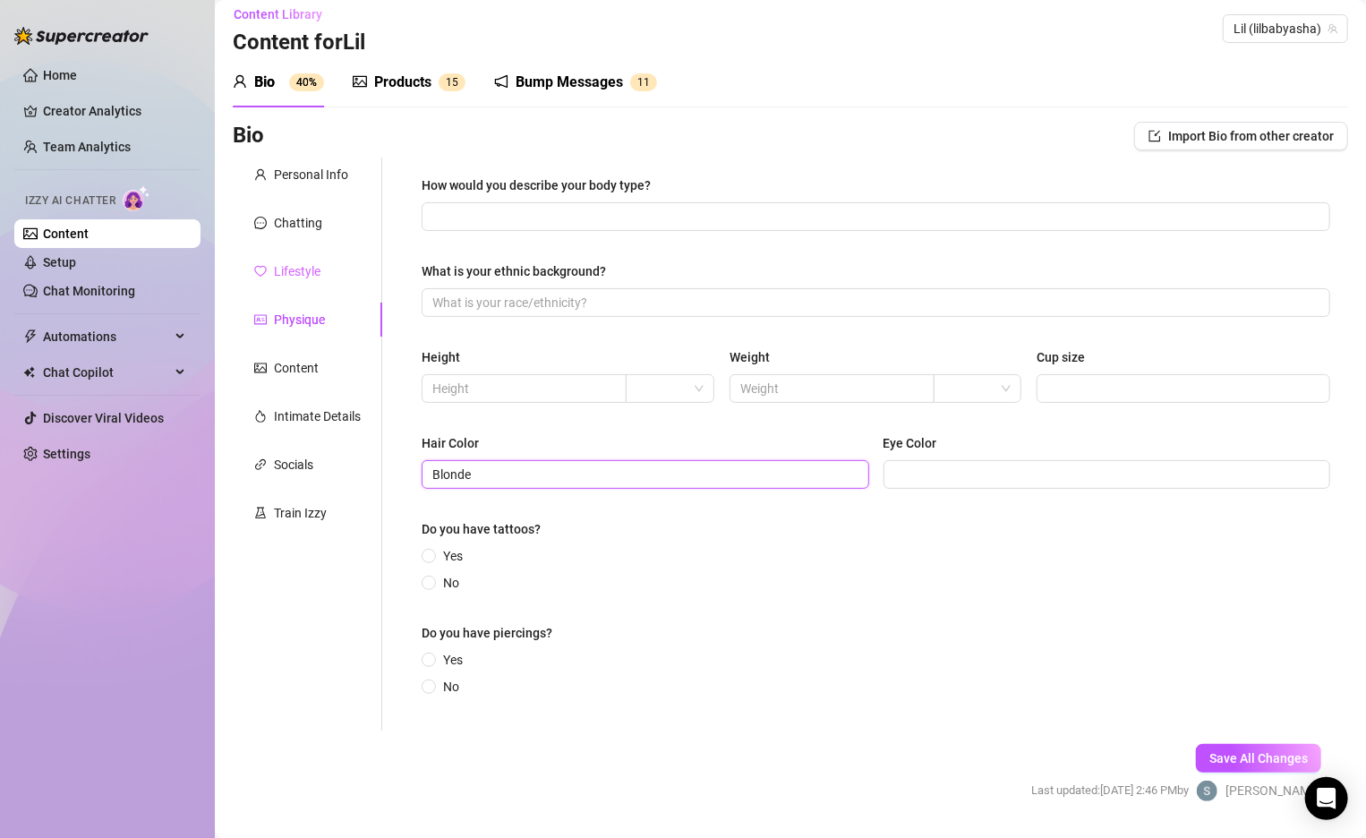
type input "Blonde"
click at [315, 278] on div "Lifestyle" at bounding box center [297, 271] width 47 height 20
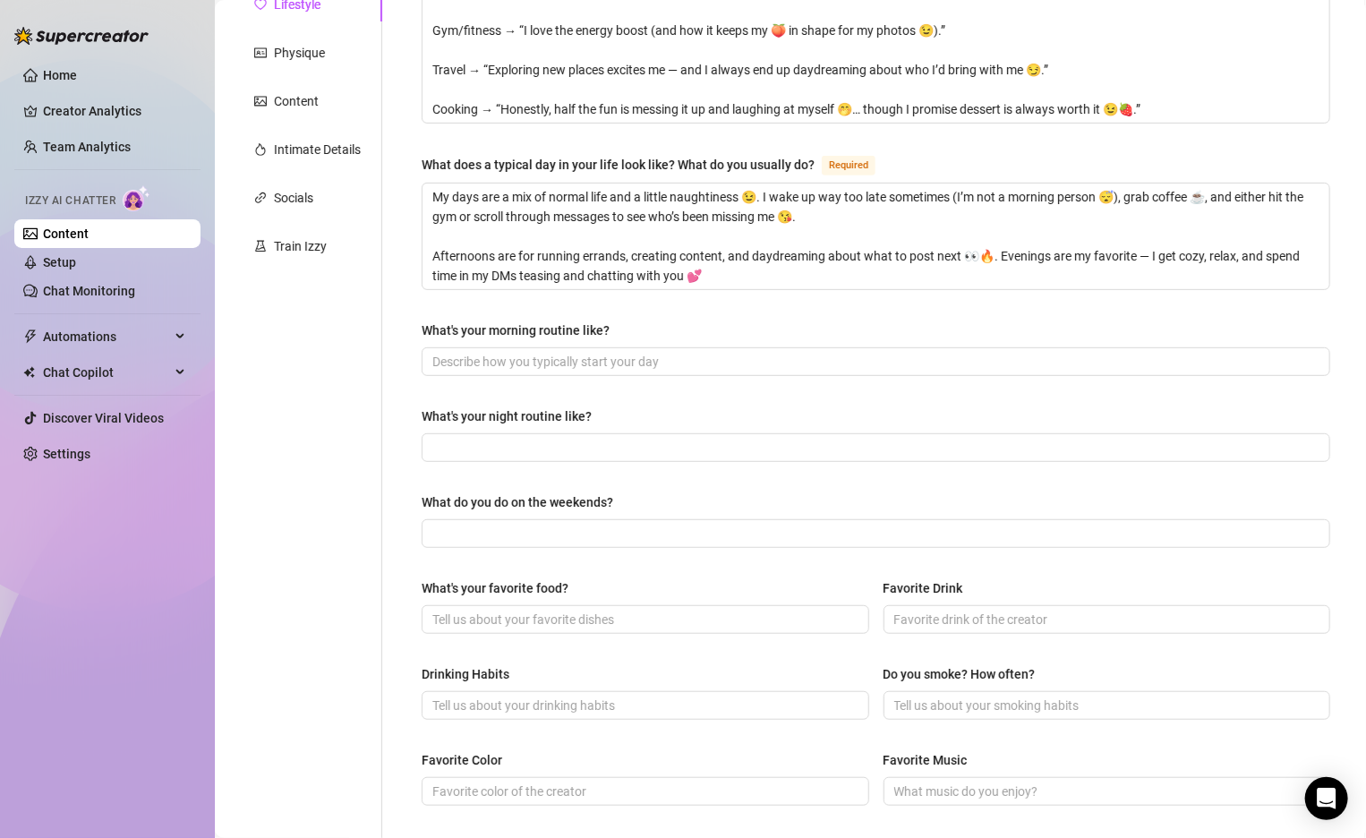
scroll to position [0, 0]
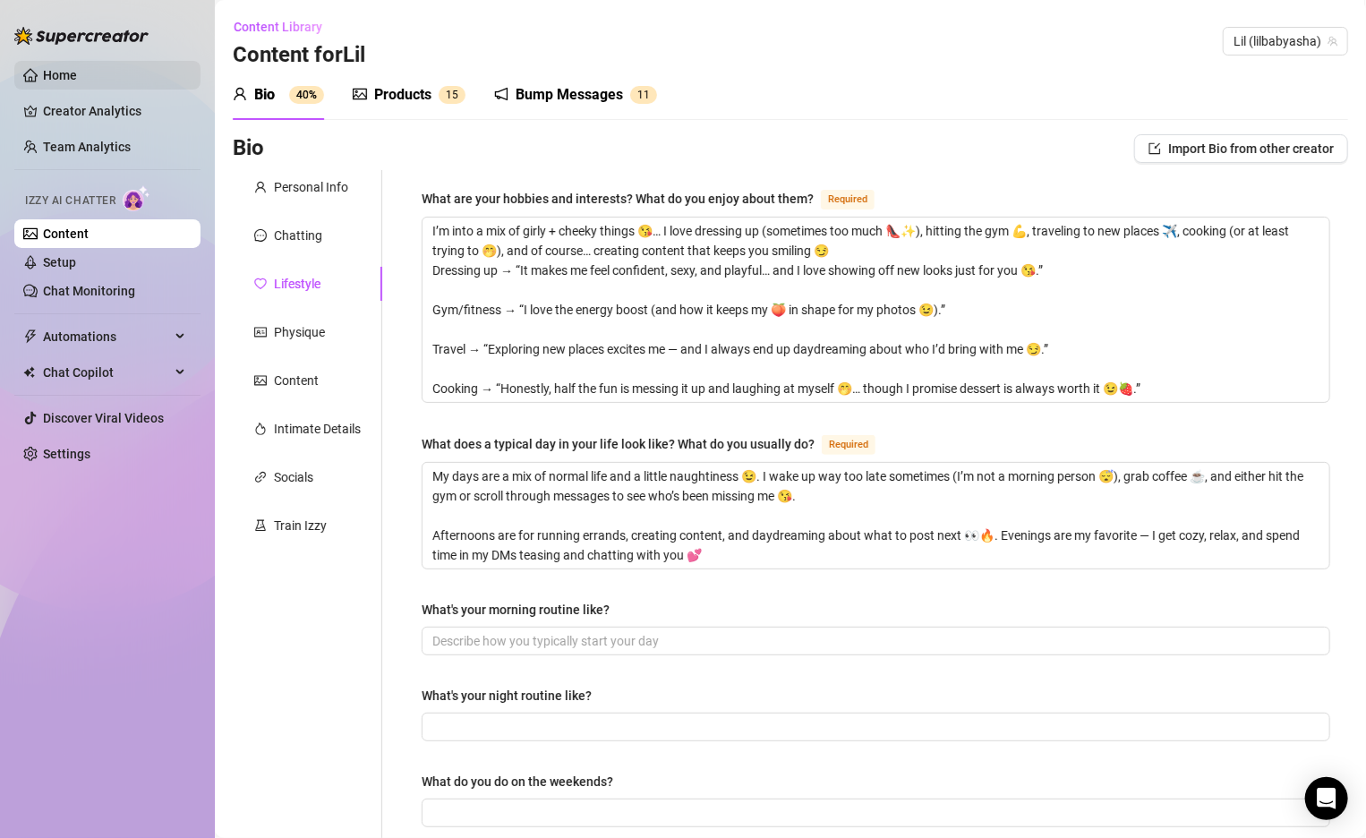
click at [56, 82] on link "Home" at bounding box center [60, 75] width 34 height 14
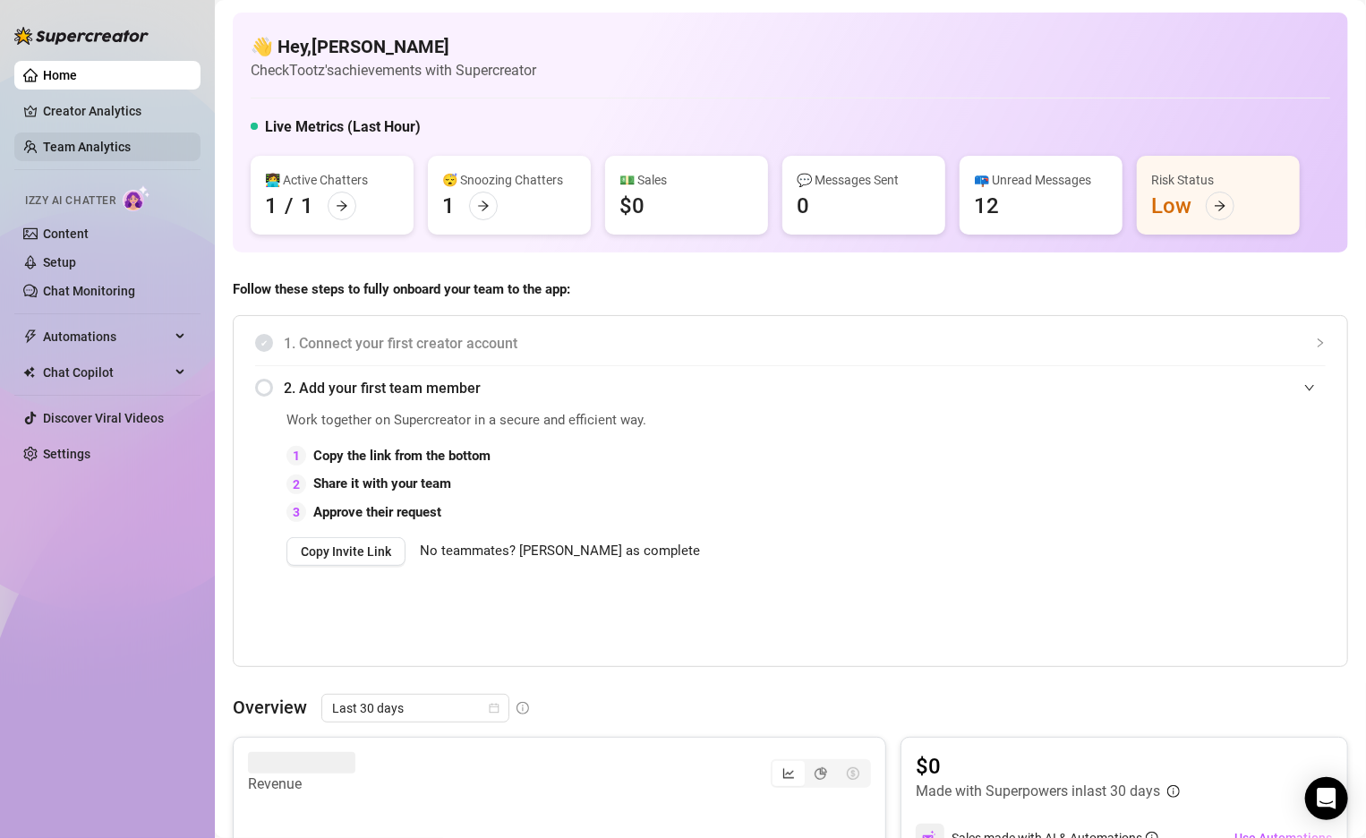
click at [81, 154] on link "Team Analytics" at bounding box center [87, 147] width 88 height 14
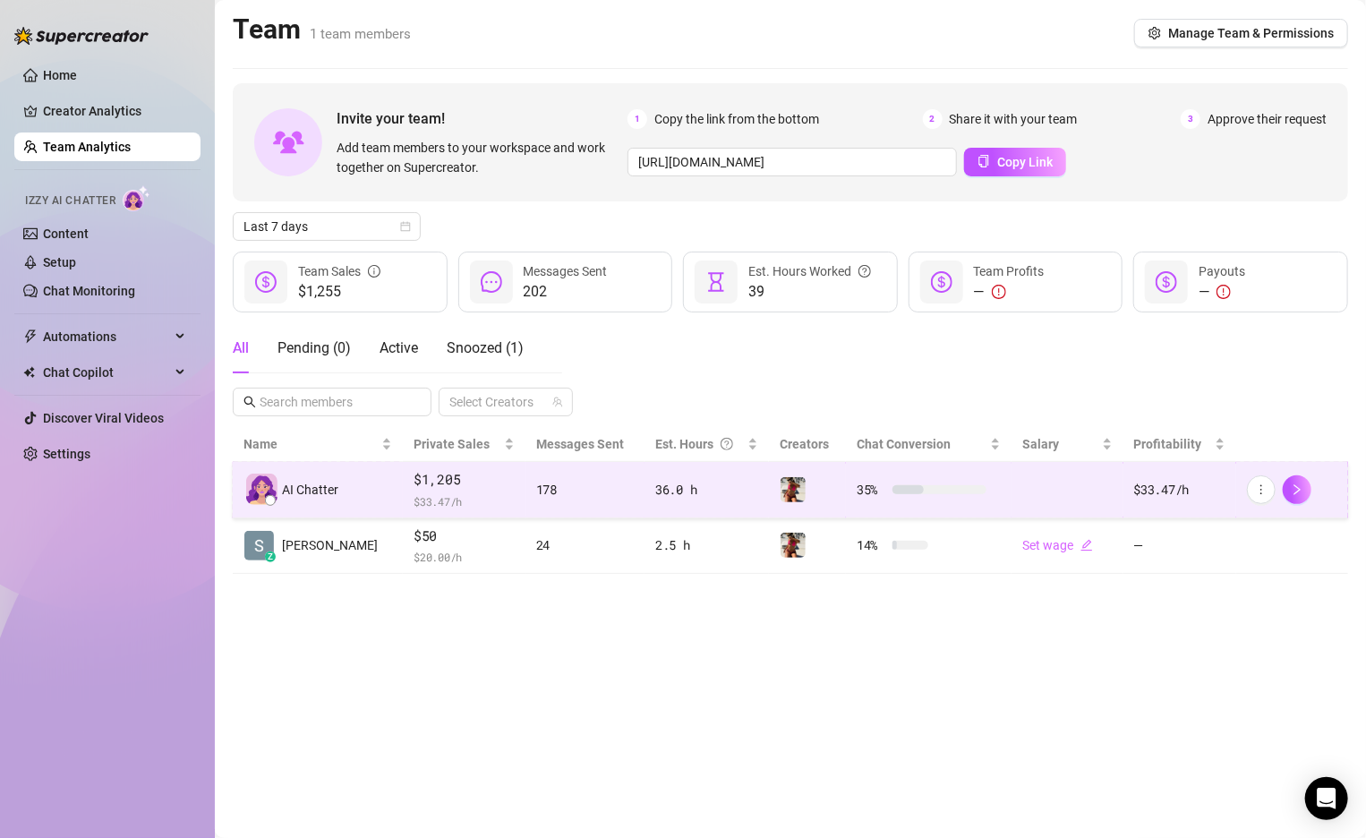
click at [414, 483] on span "$1,205" at bounding box center [464, 479] width 101 height 21
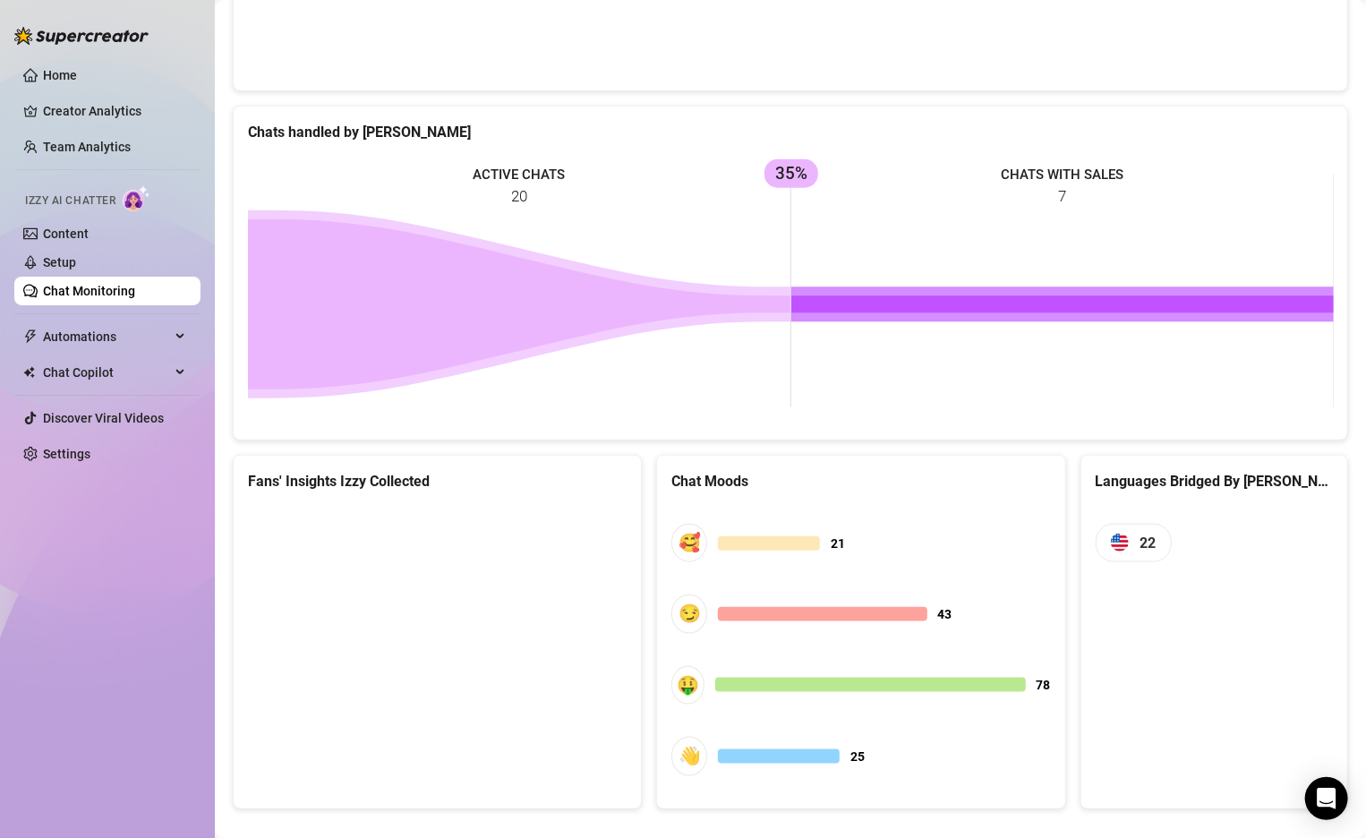
scroll to position [690, 0]
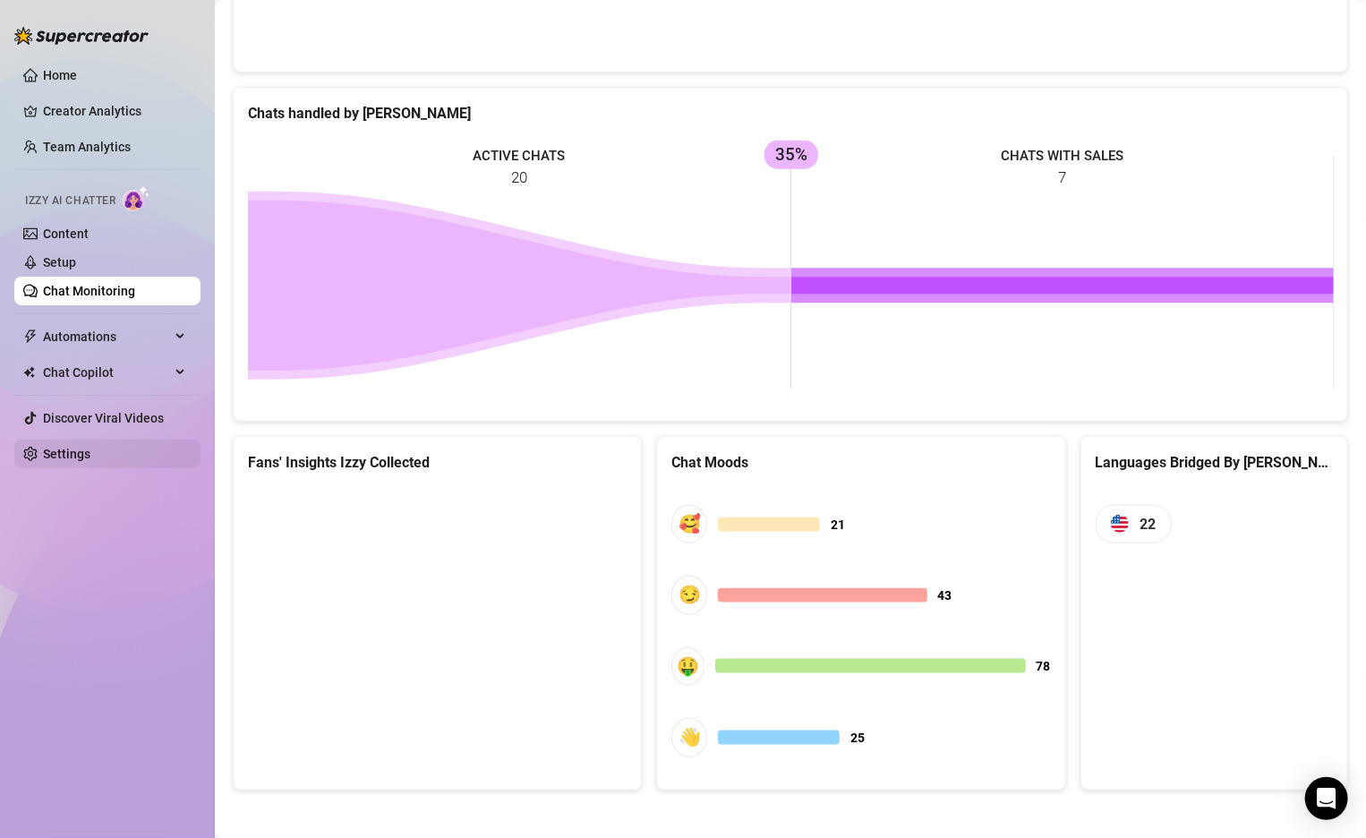
click at [64, 461] on link "Settings" at bounding box center [66, 454] width 47 height 14
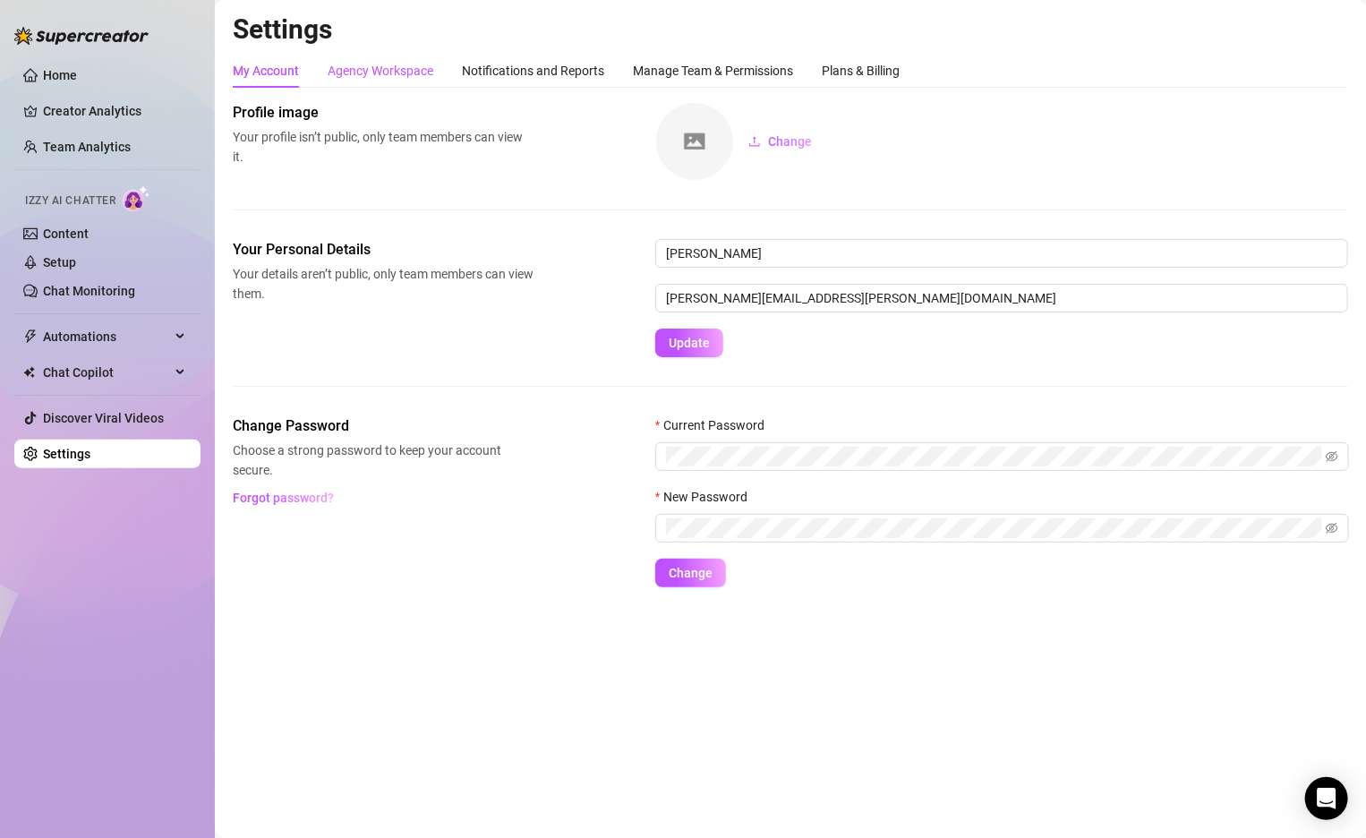
click at [354, 74] on div "Agency Workspace" at bounding box center [381, 71] width 106 height 20
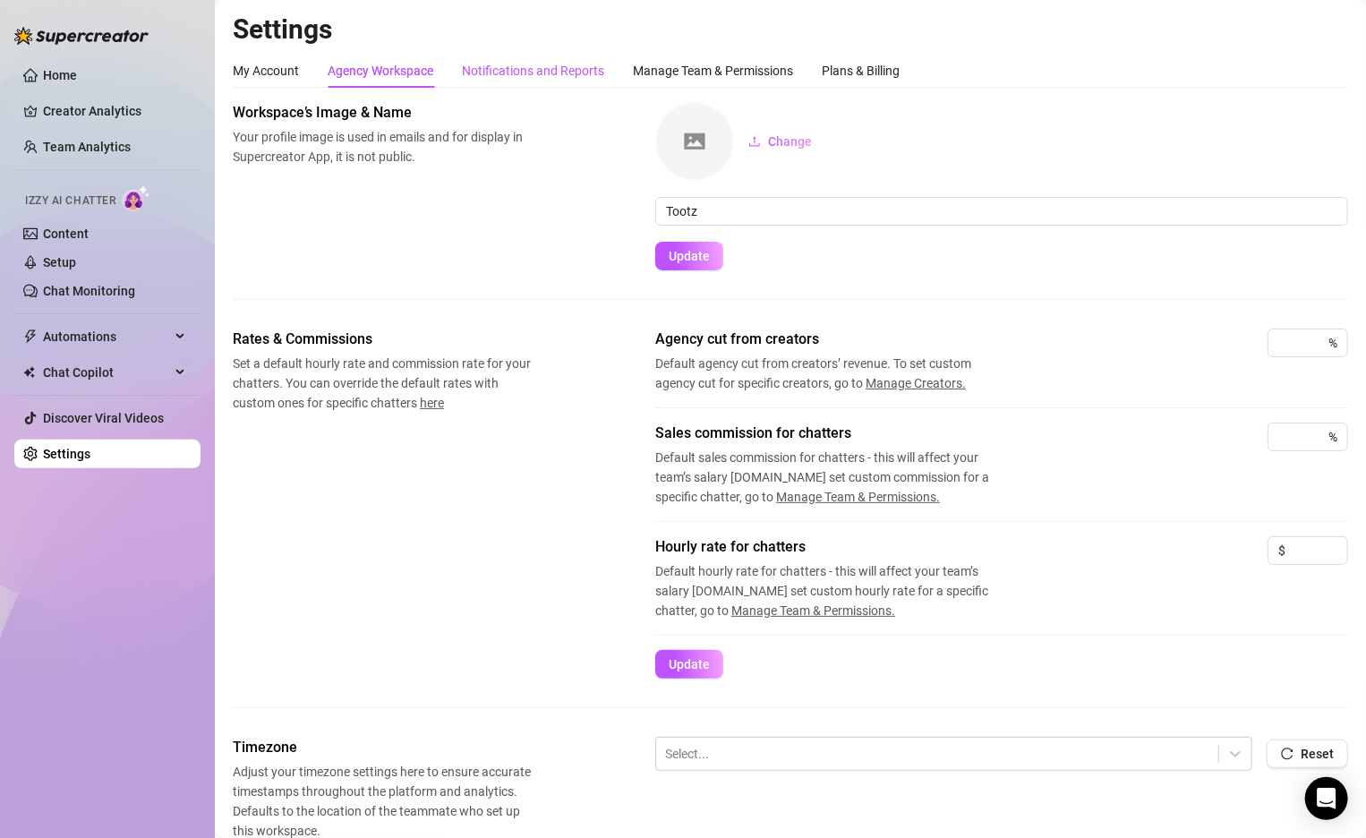
click at [533, 73] on div "Notifications and Reports" at bounding box center [533, 71] width 142 height 20
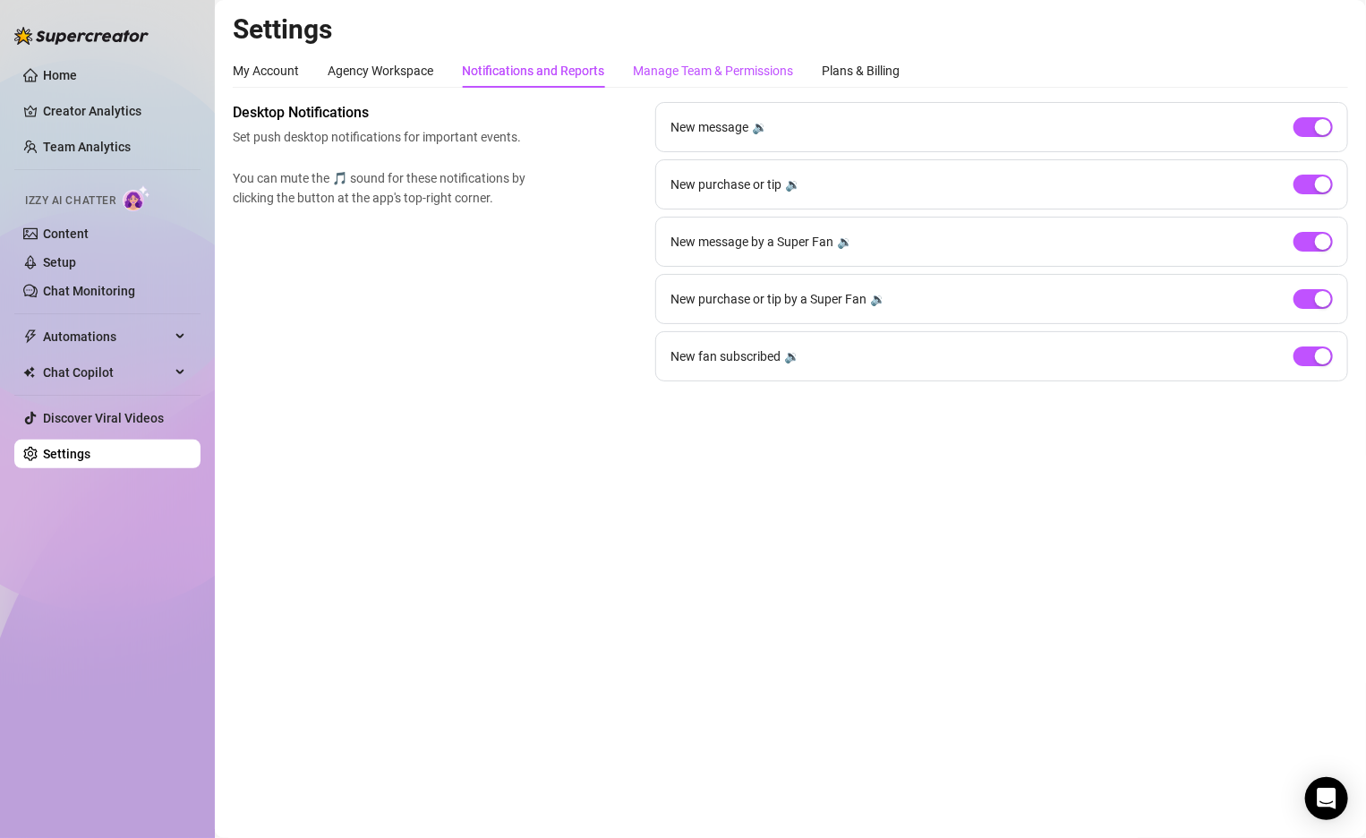
click at [712, 73] on div "Manage Team & Permissions" at bounding box center [713, 71] width 160 height 20
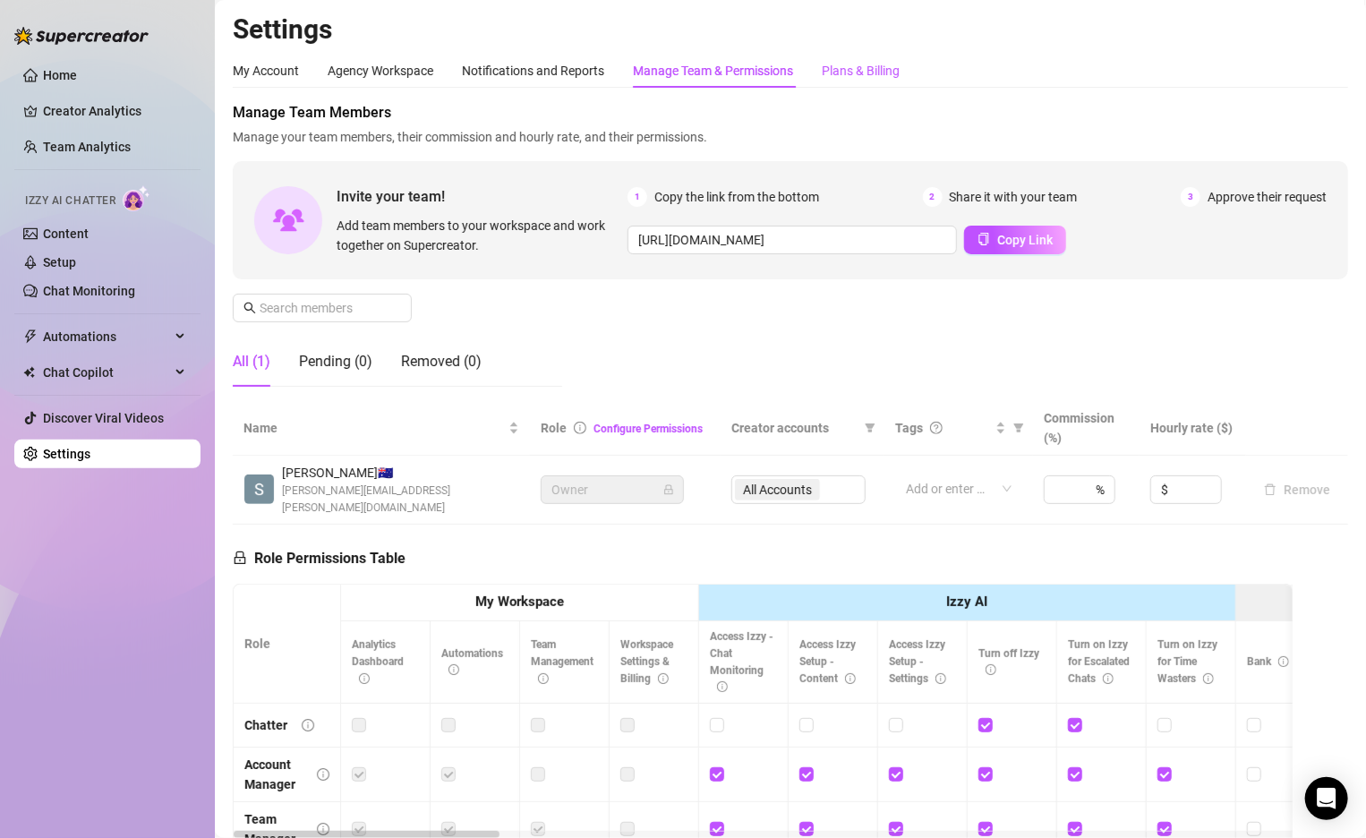
click at [825, 69] on div "Plans & Billing" at bounding box center [861, 71] width 78 height 20
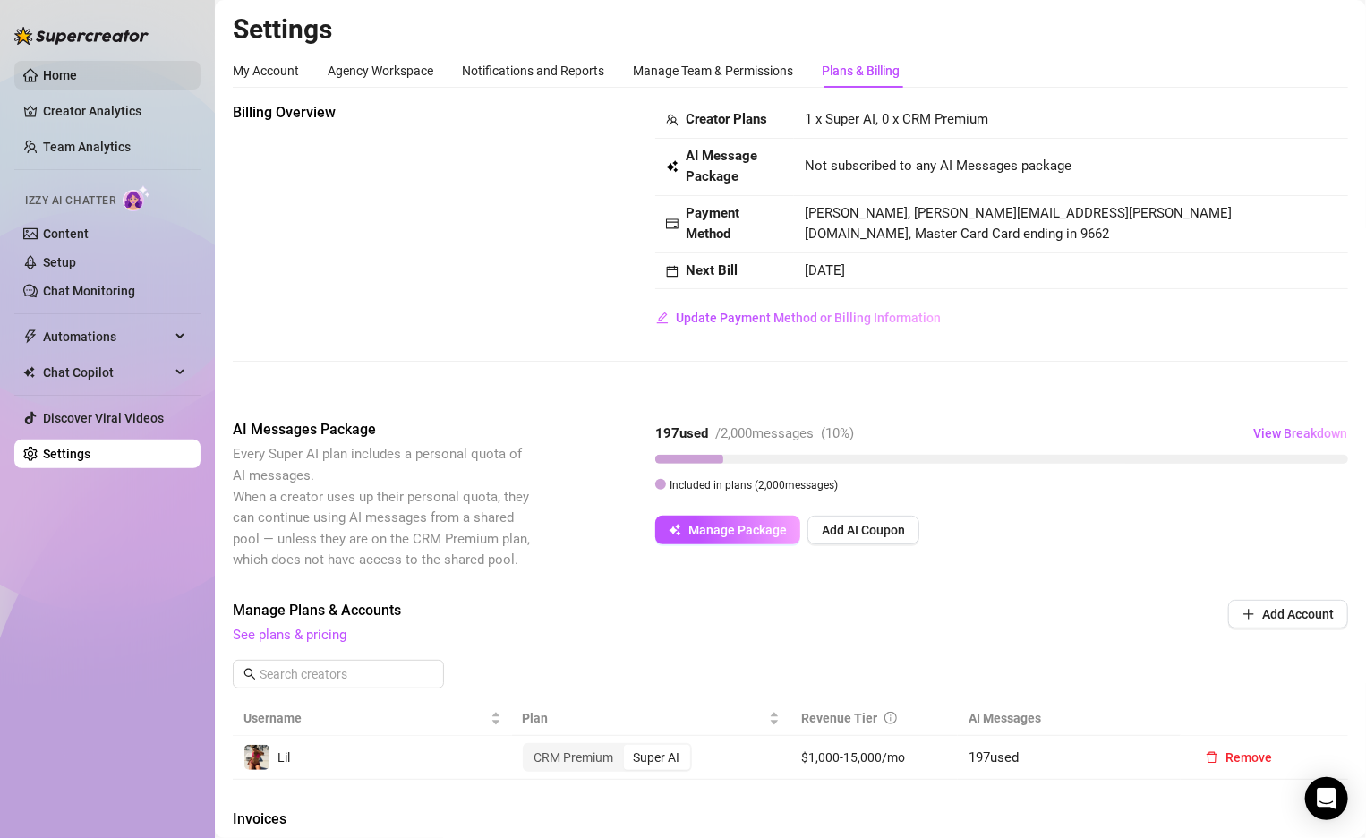
click at [77, 77] on link "Home" at bounding box center [60, 75] width 34 height 14
